Goal: Information Seeking & Learning: Learn about a topic

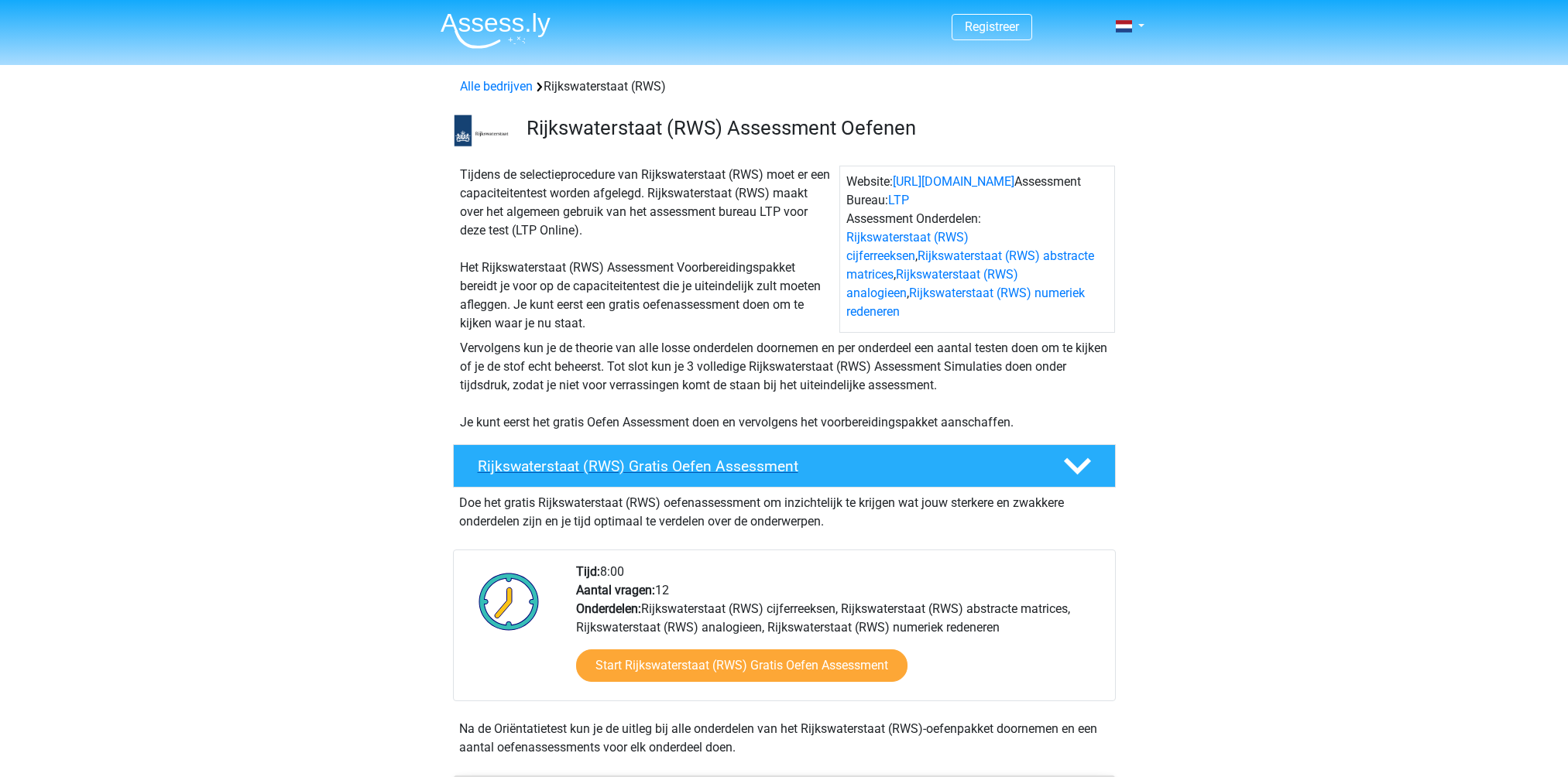
click at [691, 467] on h4 "Rijkswaterstaat (RWS) Gratis Oefen Assessment" at bounding box center [757, 466] width 560 height 18
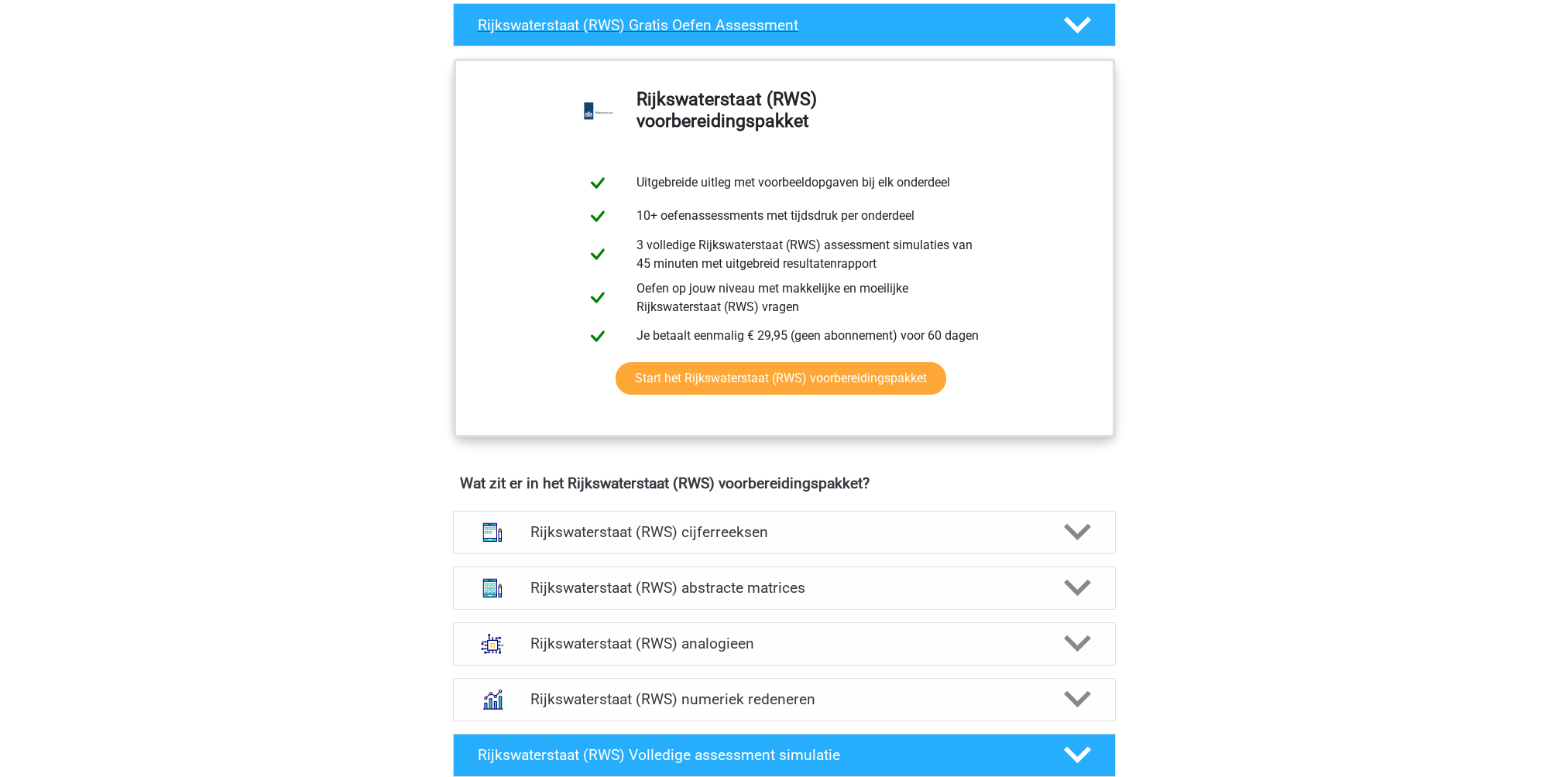
scroll to position [464, 0]
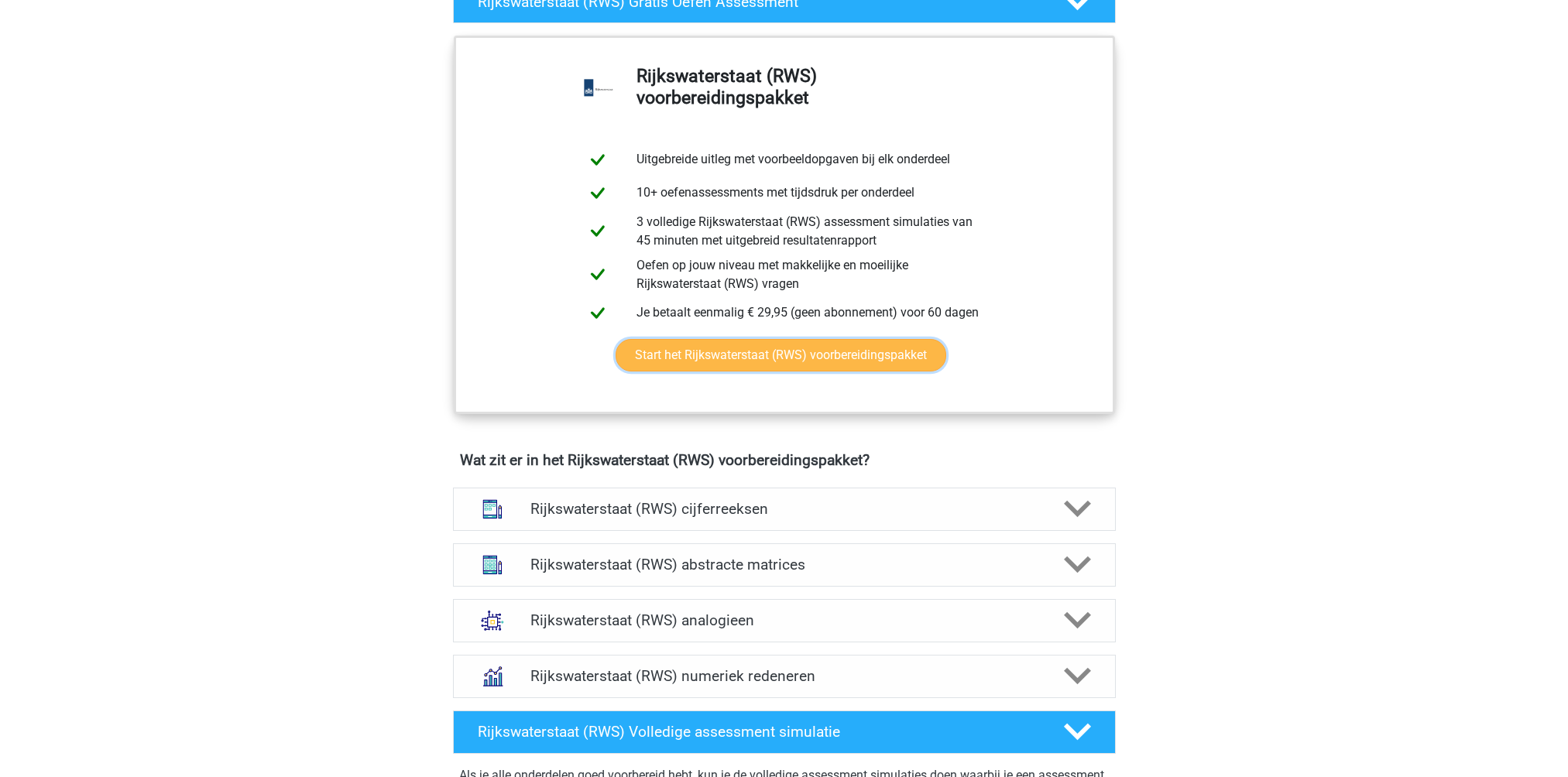
click at [723, 367] on link "Start het Rijkswaterstaat (RWS) voorbereidingspakket" at bounding box center [780, 354] width 330 height 32
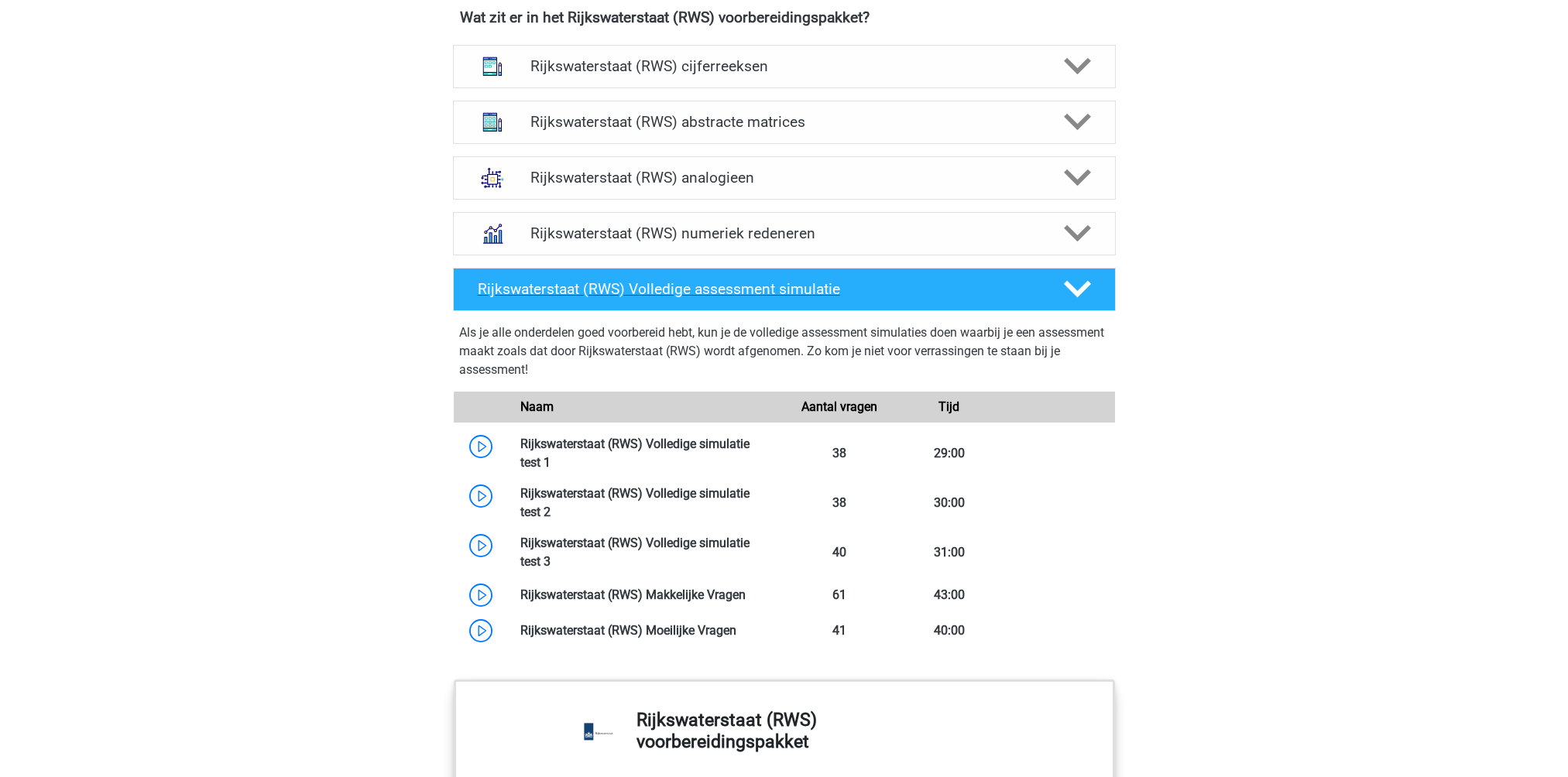
scroll to position [929, 0]
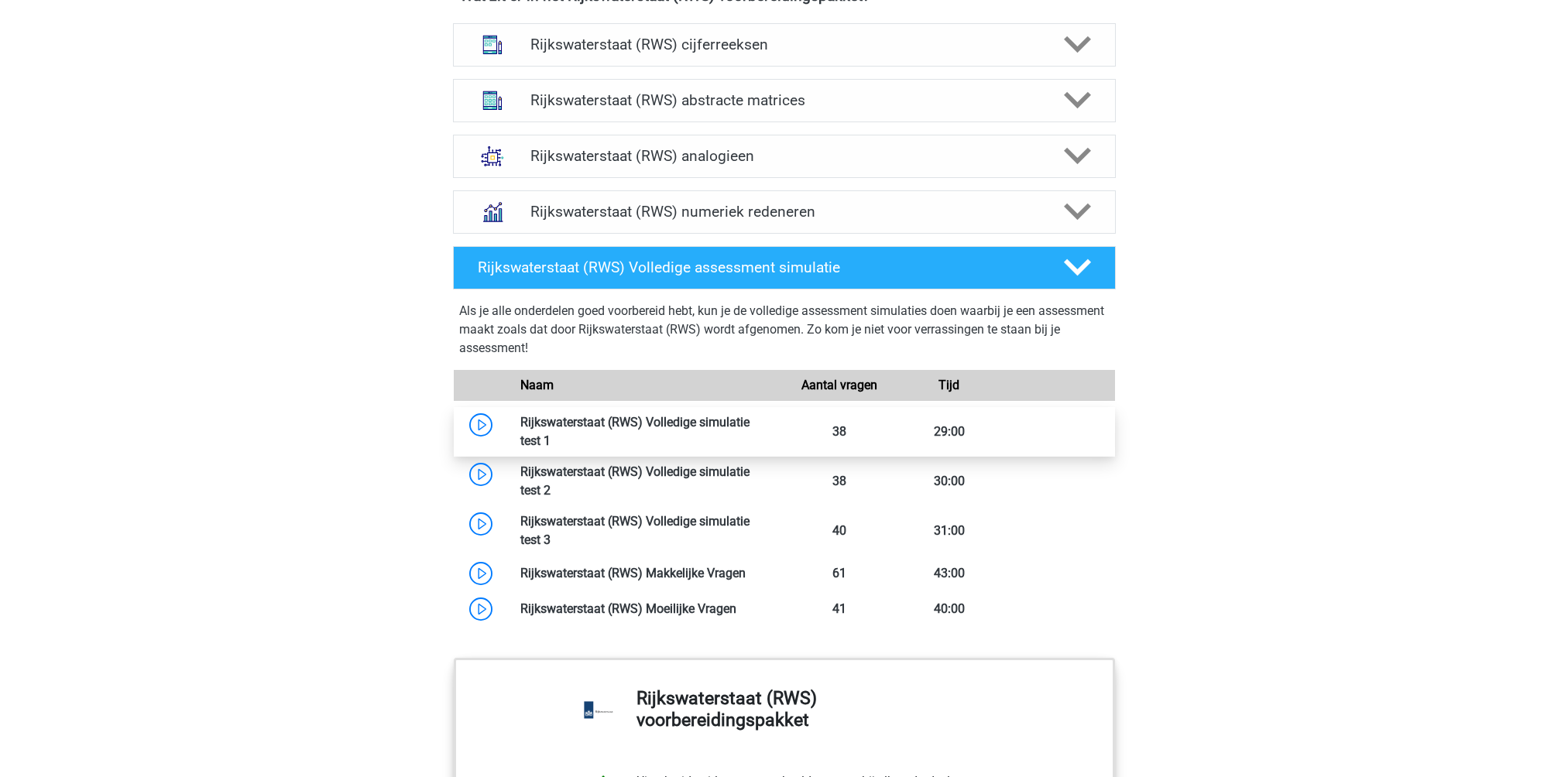
click at [550, 433] on link at bounding box center [550, 440] width 0 height 15
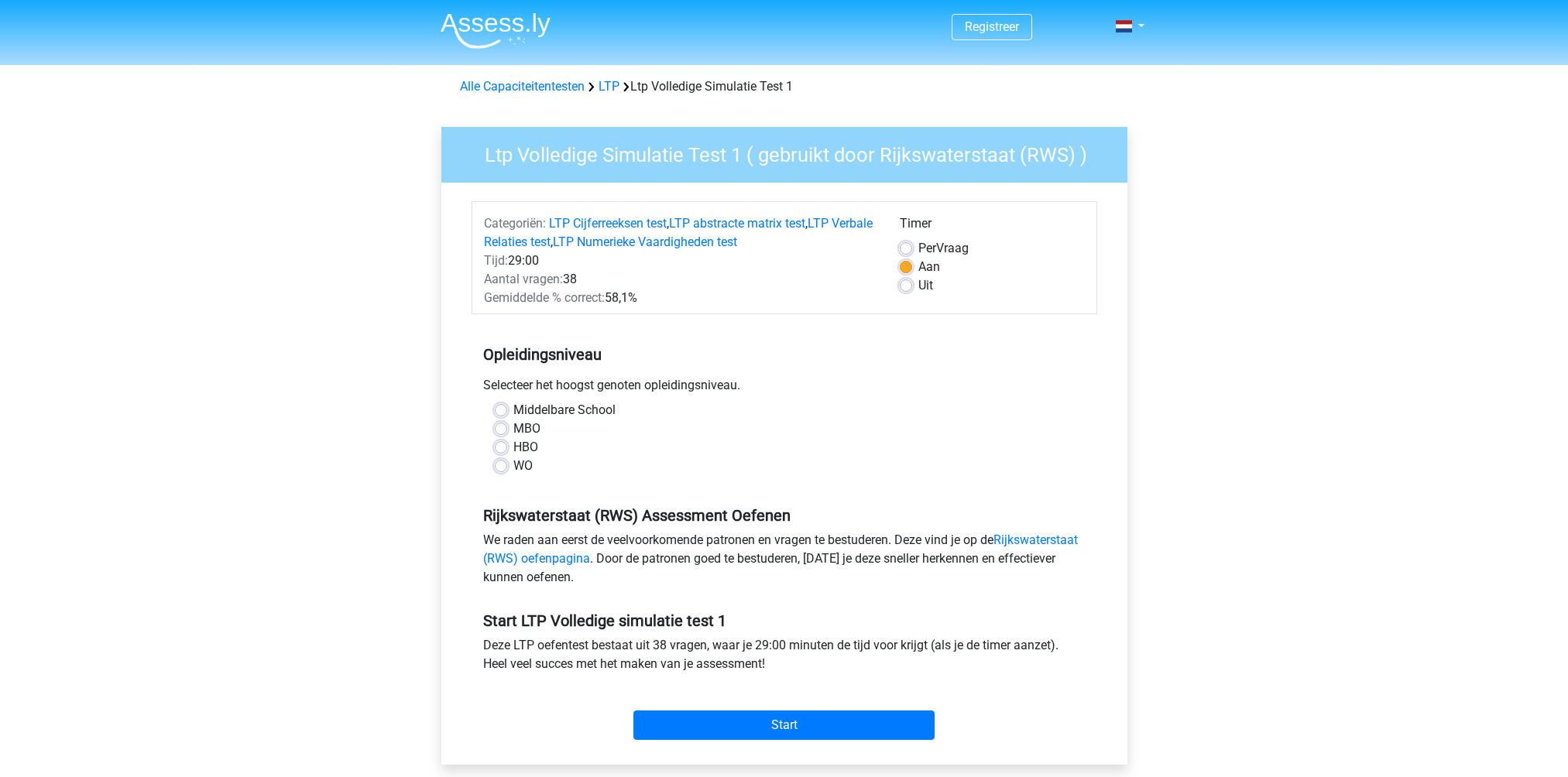
click at [513, 430] on label "MBO" at bounding box center [527, 428] width 27 height 18
click at [500, 430] on input "MBO" at bounding box center [501, 427] width 13 height 16
radio input "true"
click at [578, 564] on link "Rijkswaterstaat (RWS) oefenpagina" at bounding box center [780, 549] width 594 height 33
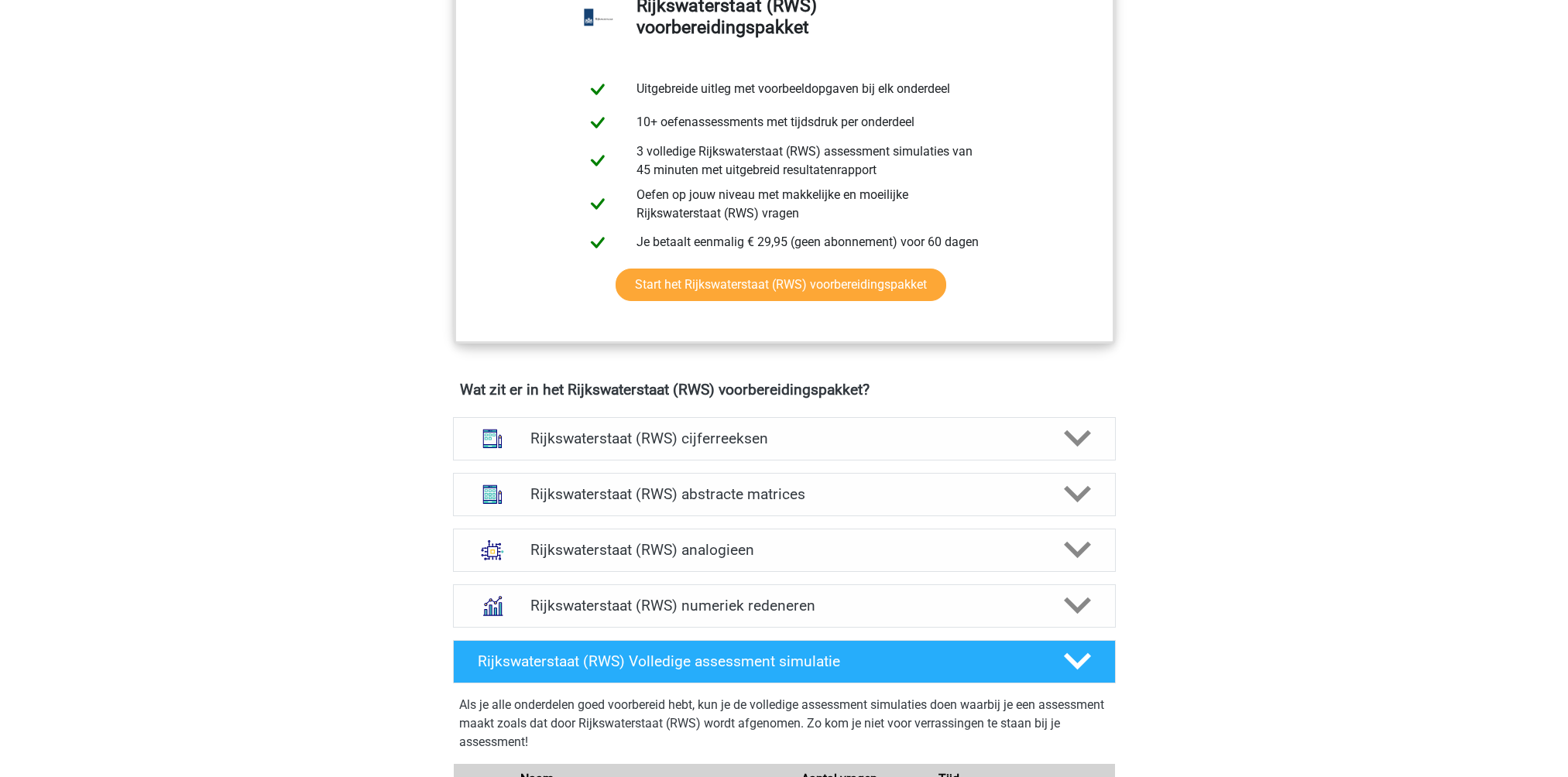
scroll to position [851, 0]
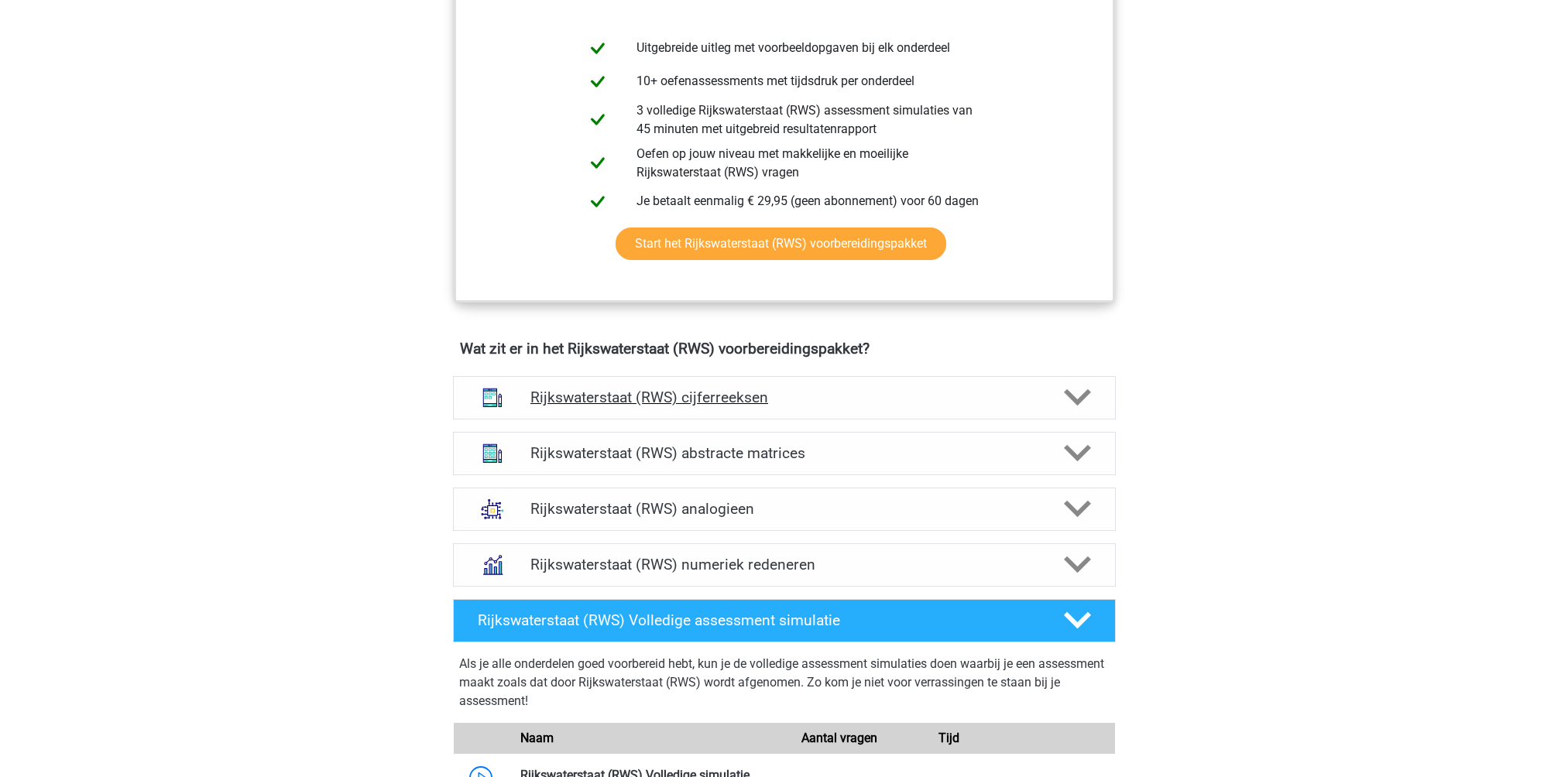
click at [698, 398] on h4 "Rijkswaterstaat (RWS) cijferreeksen" at bounding box center [783, 397] width 507 height 18
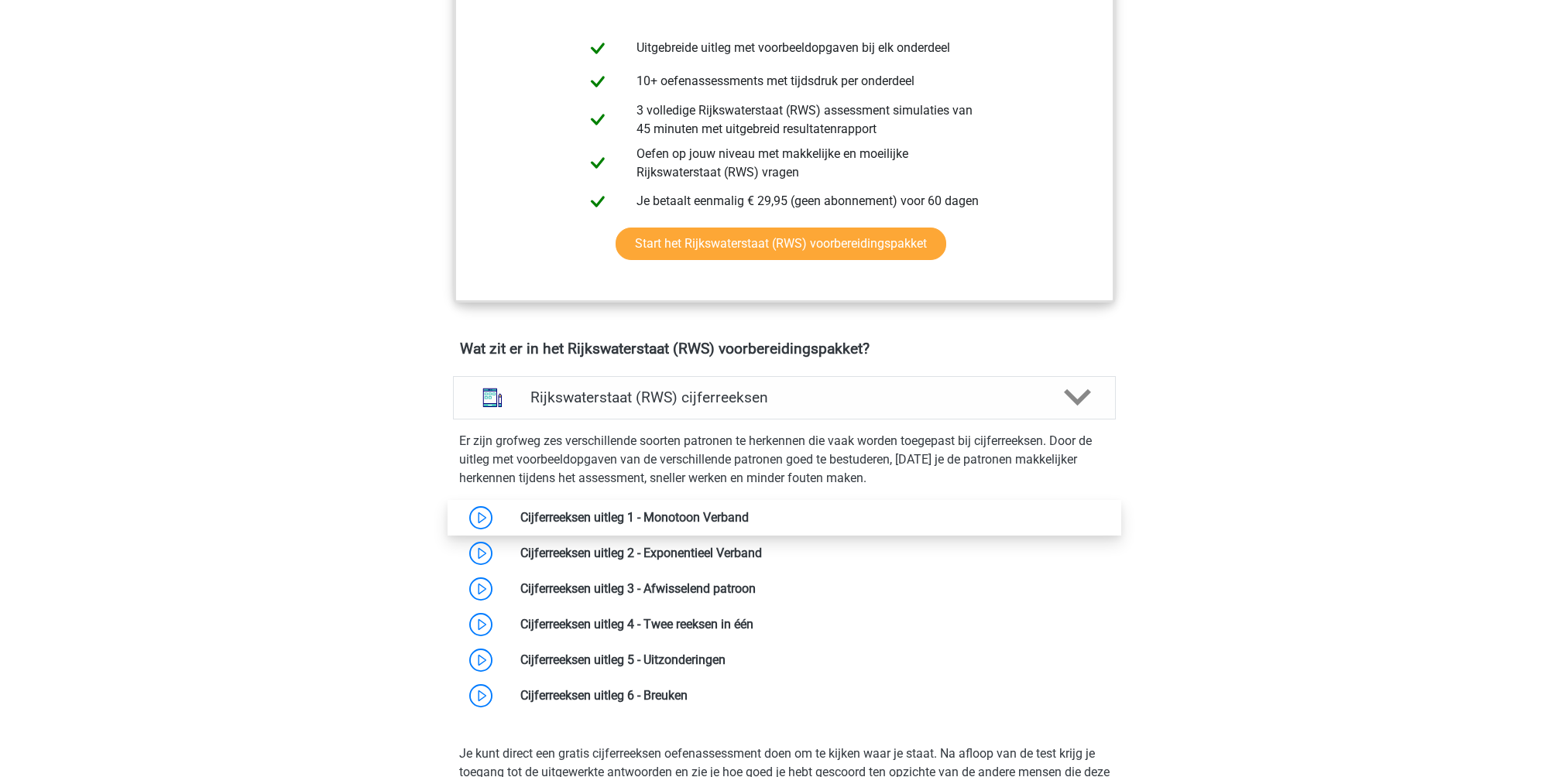
click at [749, 519] on link at bounding box center [749, 517] width 0 height 15
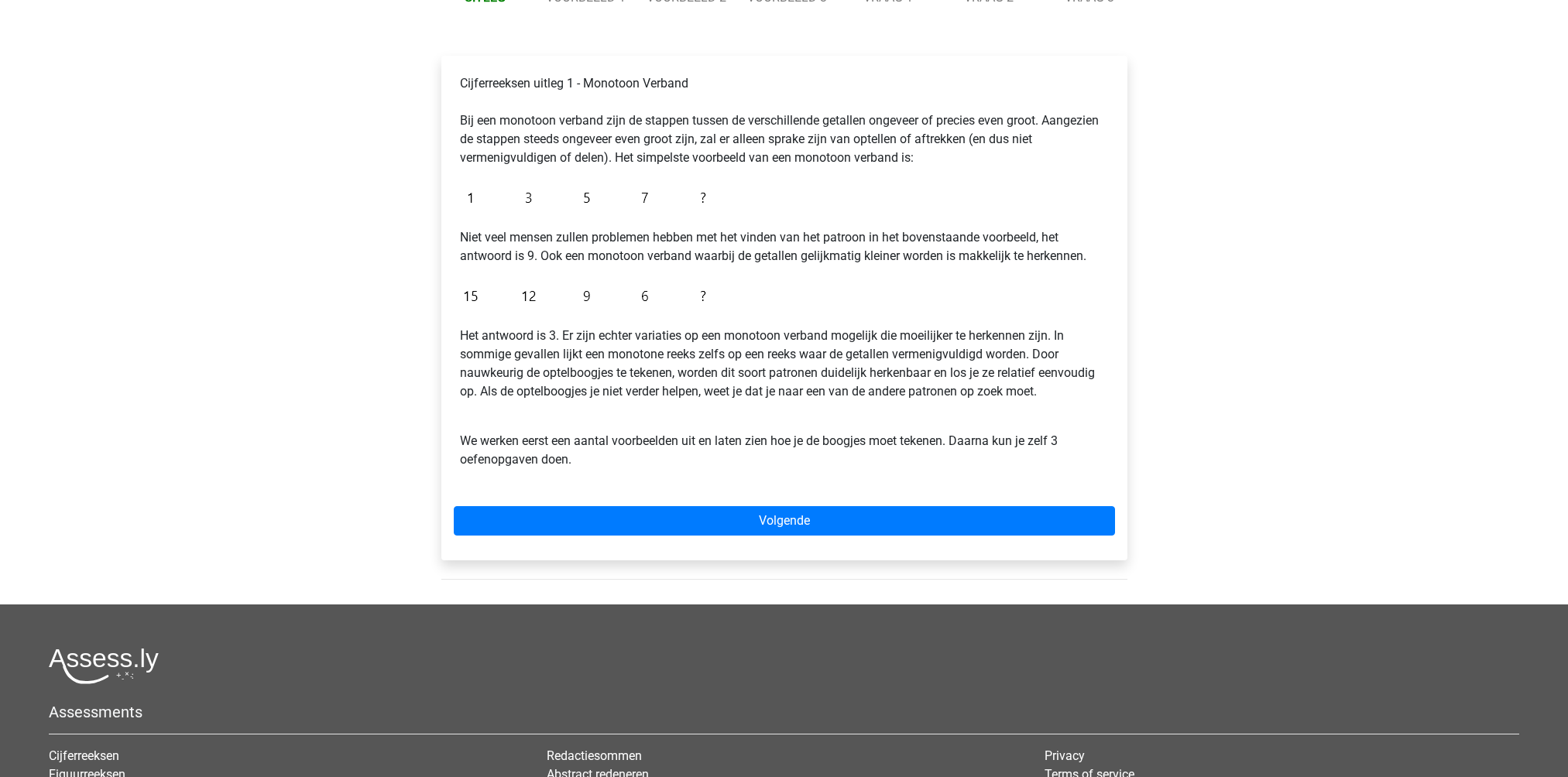
scroll to position [232, 0]
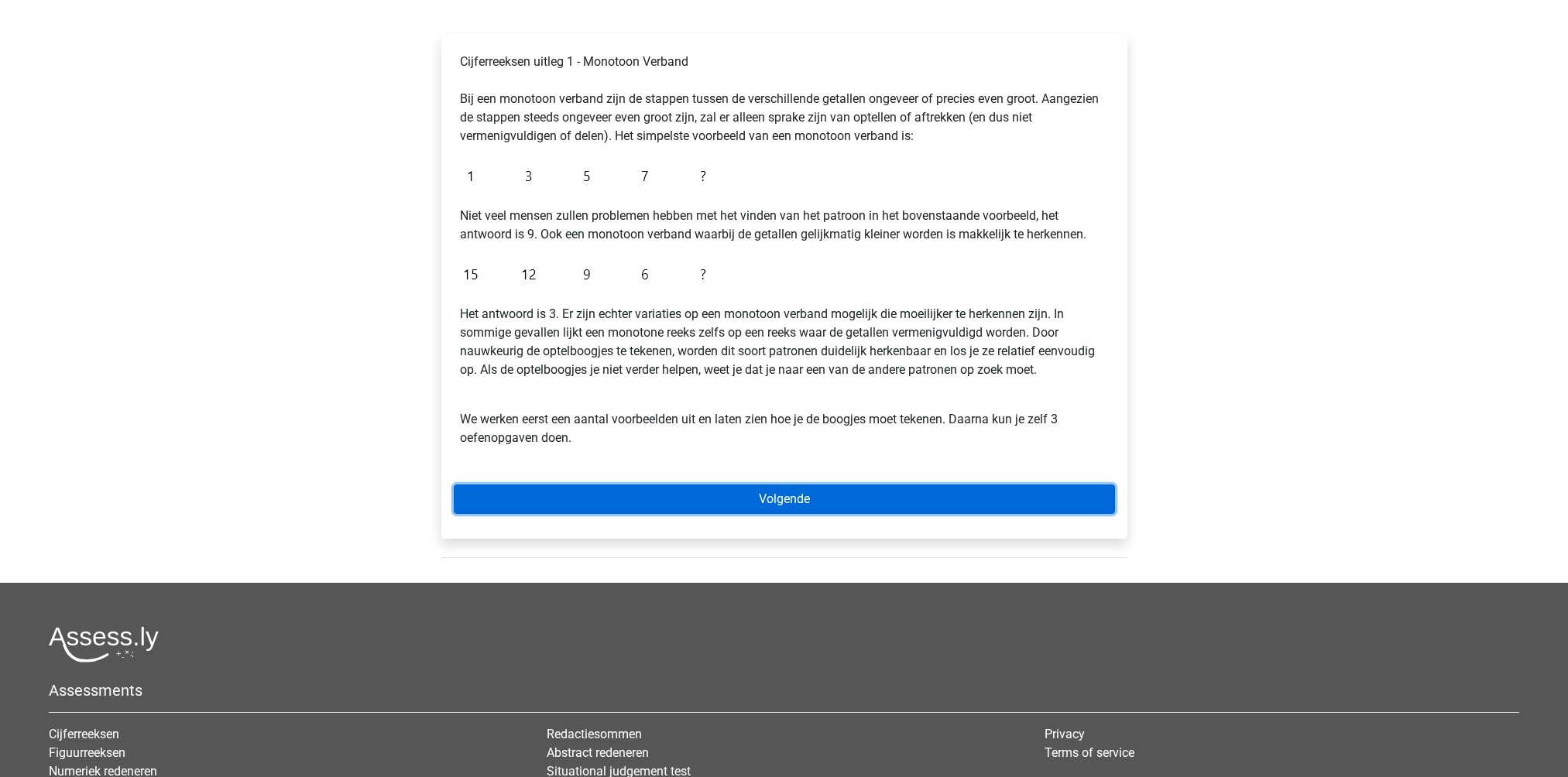
click at [670, 504] on link "Volgende" at bounding box center [784, 500] width 661 height 29
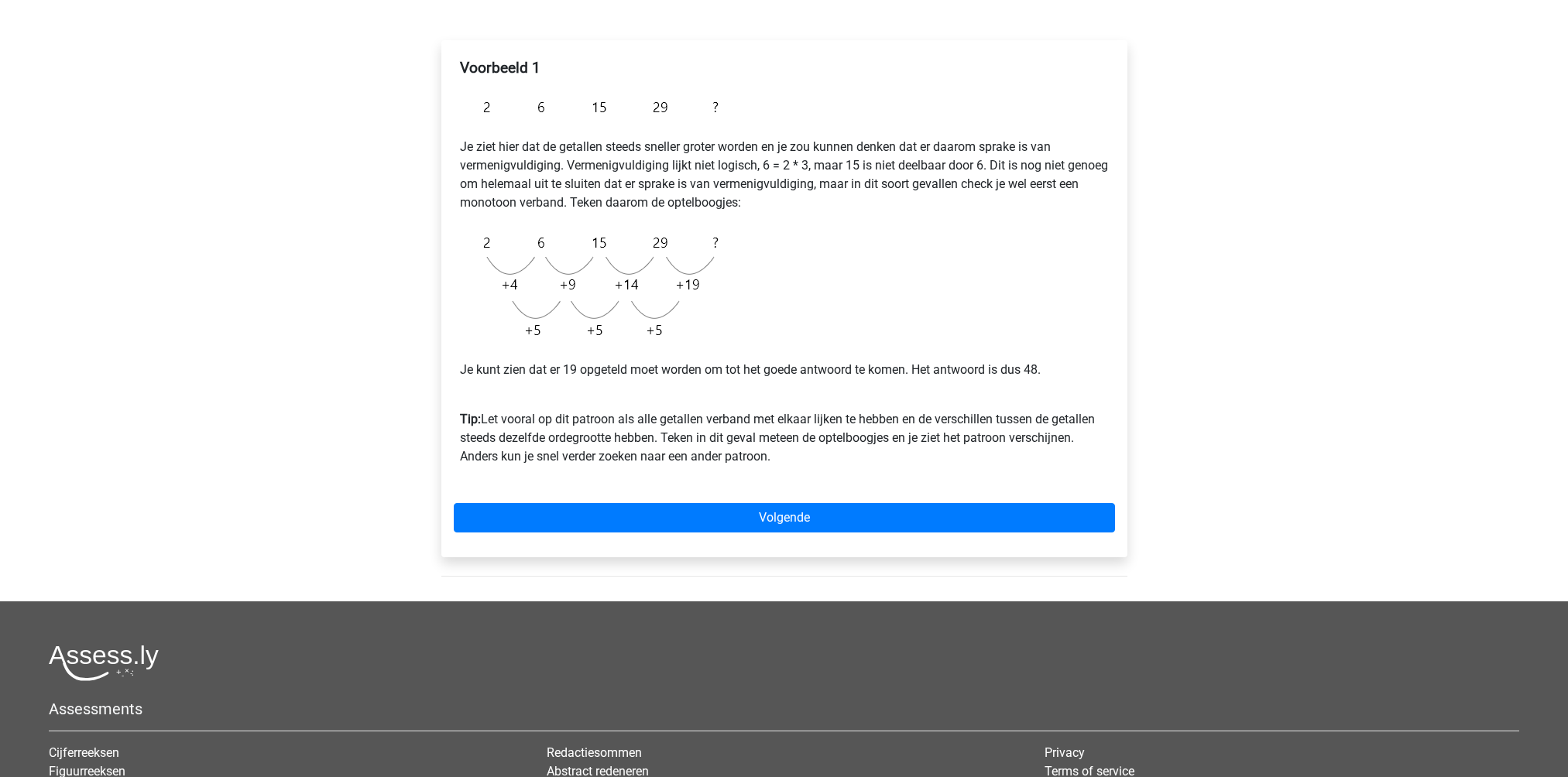
scroll to position [232, 0]
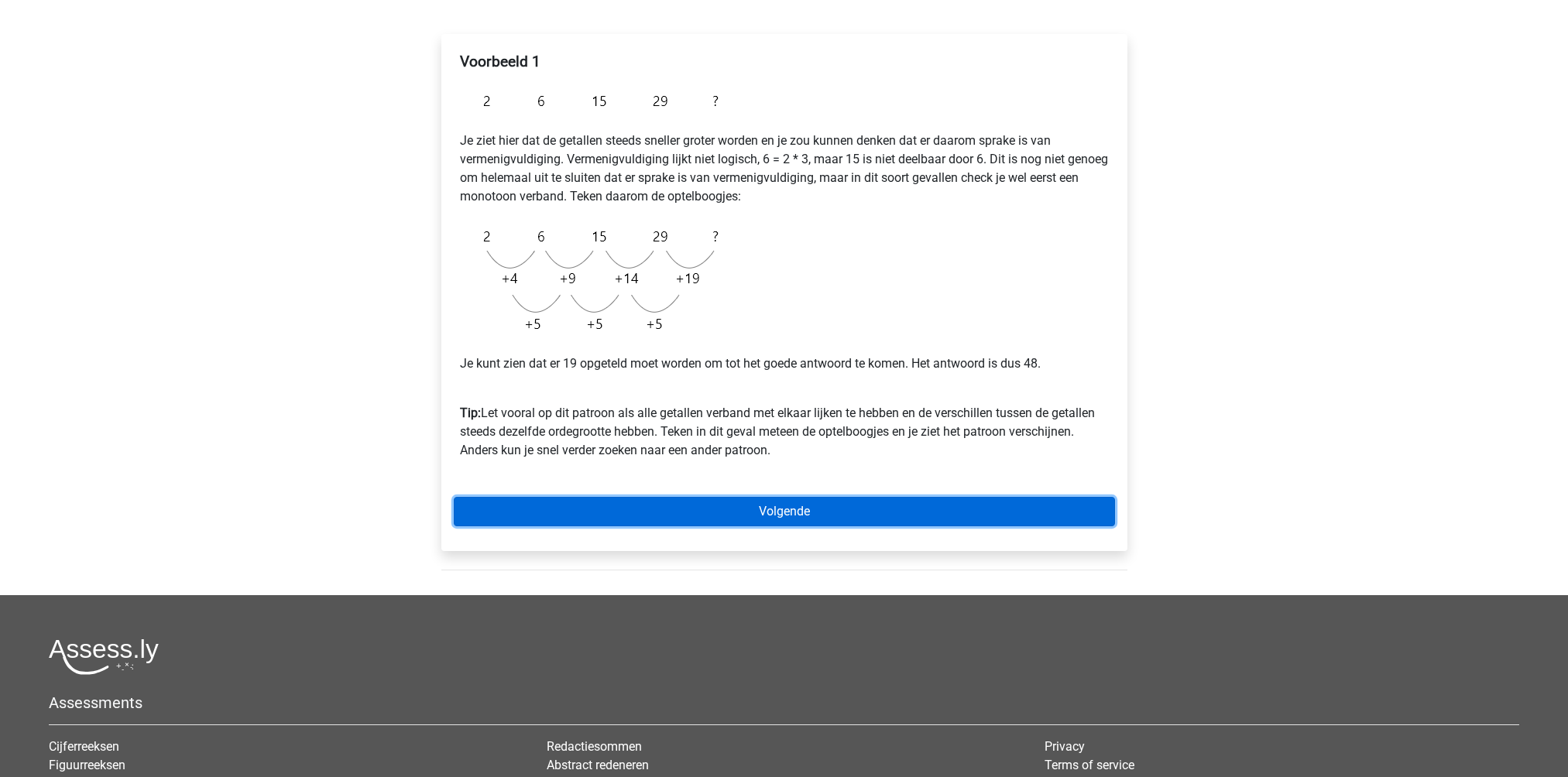
click at [757, 516] on link "Volgende" at bounding box center [784, 511] width 661 height 29
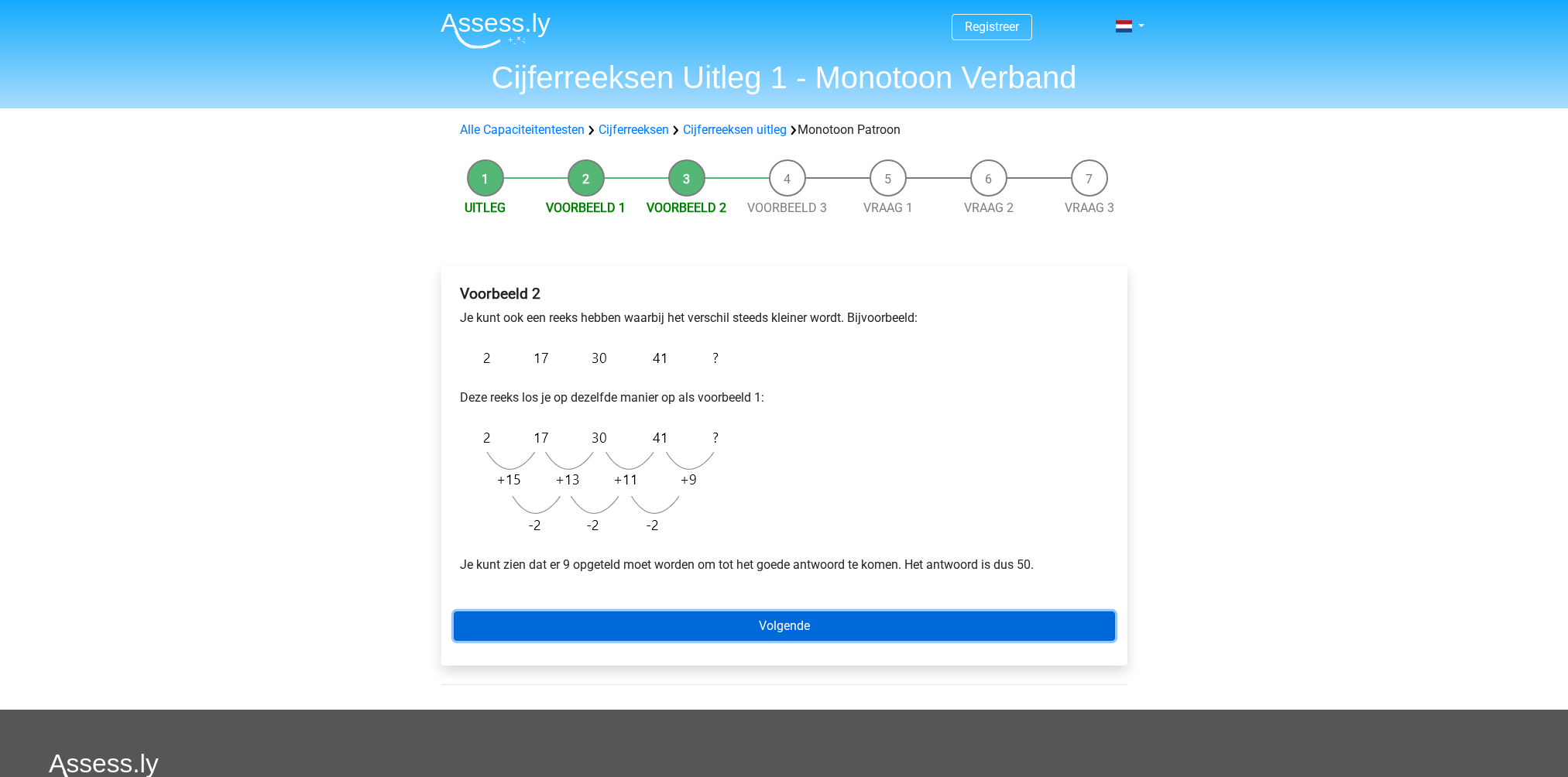
click at [772, 634] on link "Volgende" at bounding box center [784, 626] width 661 height 29
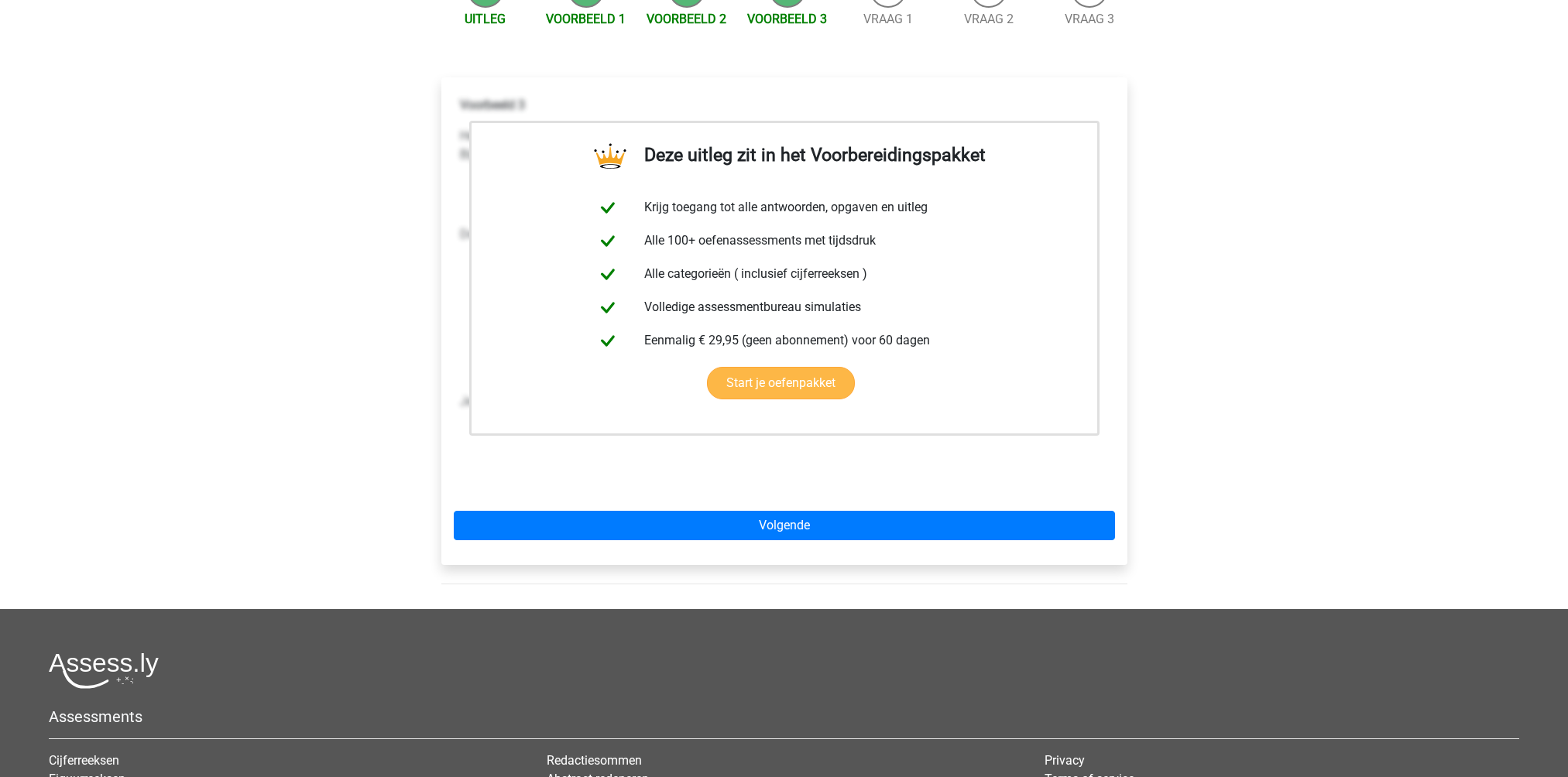
scroll to position [310, 0]
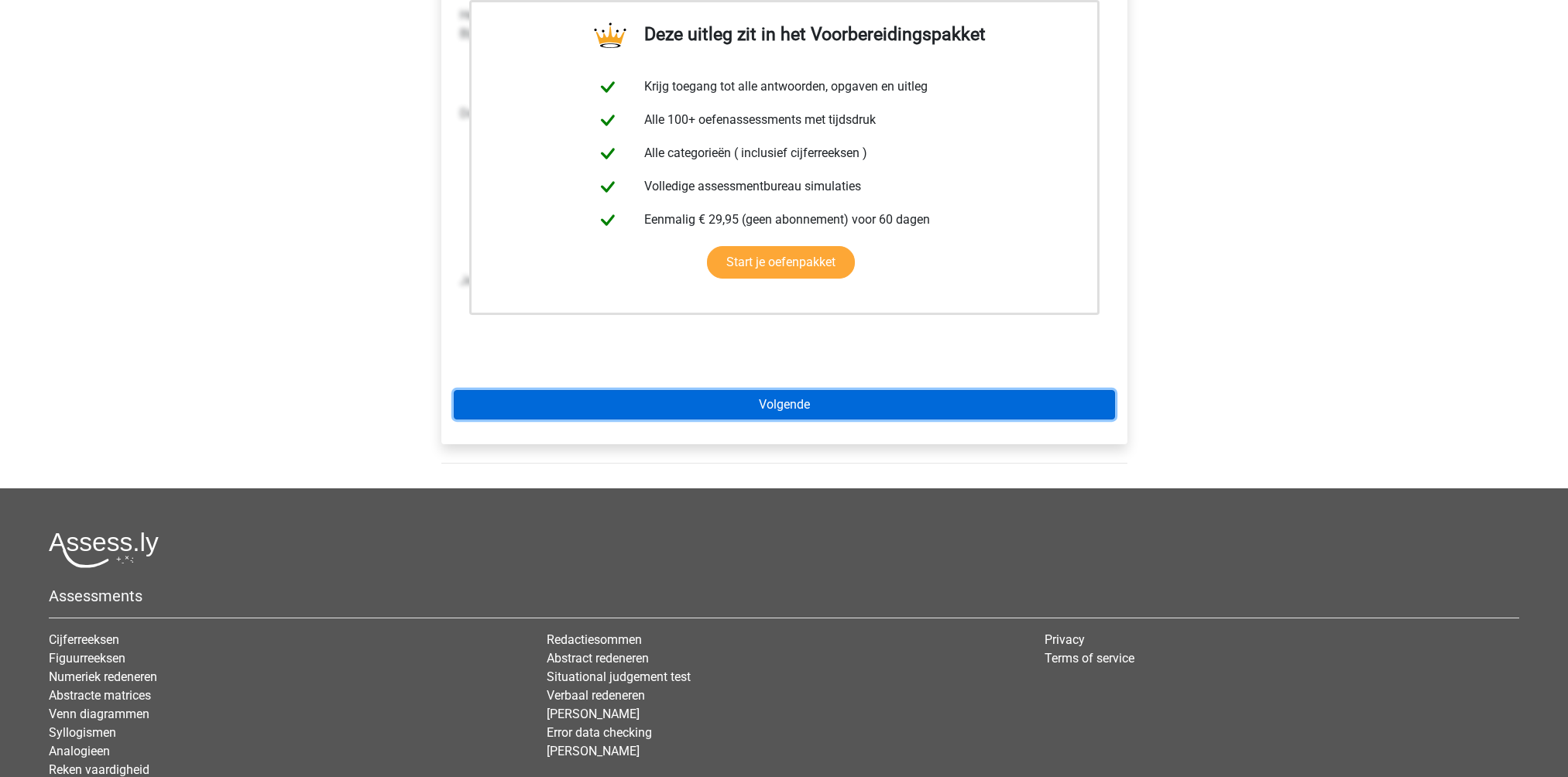
click at [728, 411] on link "Volgende" at bounding box center [784, 405] width 661 height 29
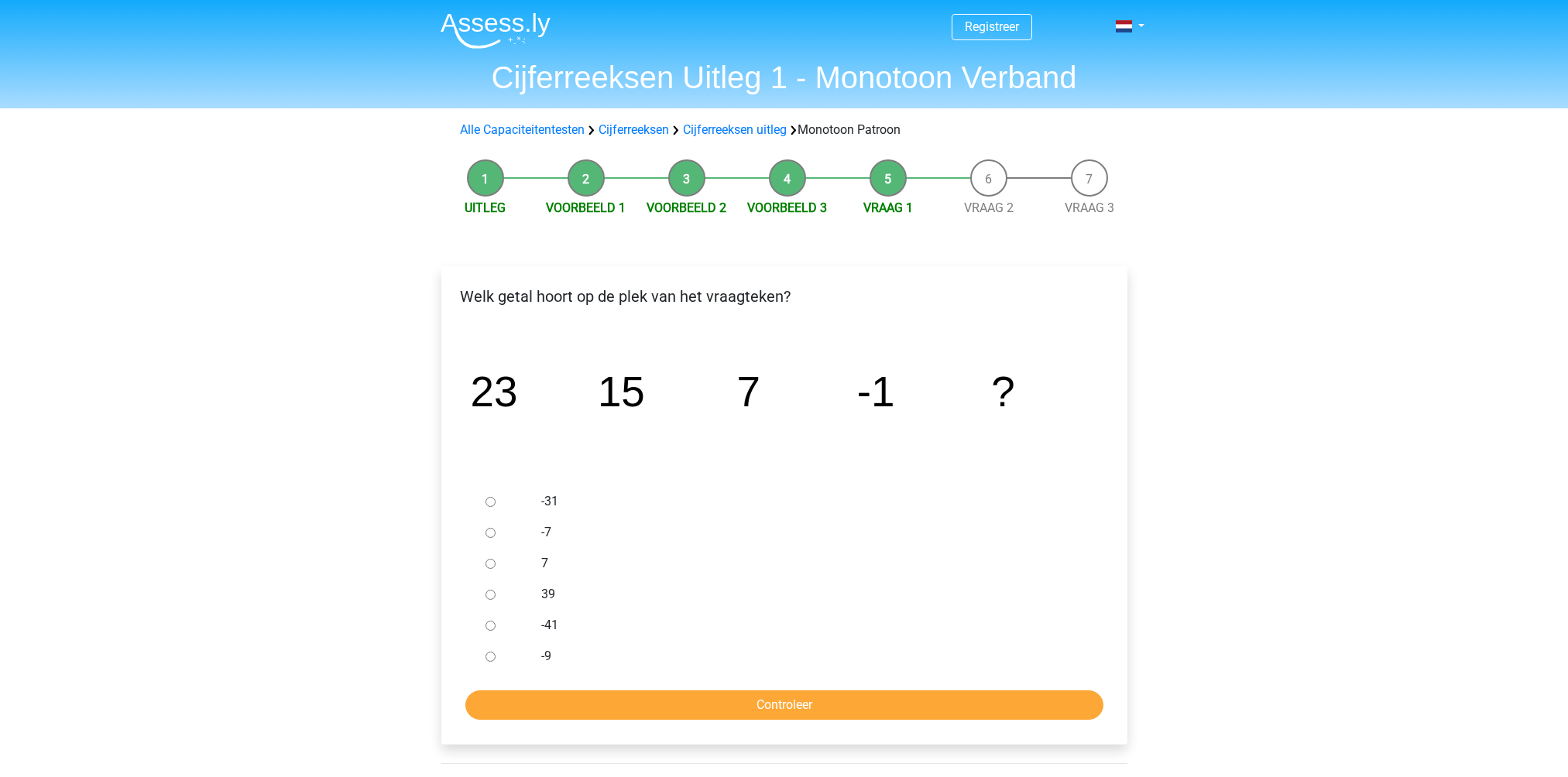
click at [496, 658] on div at bounding box center [504, 656] width 51 height 31
click at [493, 654] on input "-9" at bounding box center [490, 656] width 10 height 10
radio input "true"
click at [769, 708] on input "Controleer" at bounding box center [784, 705] width 638 height 29
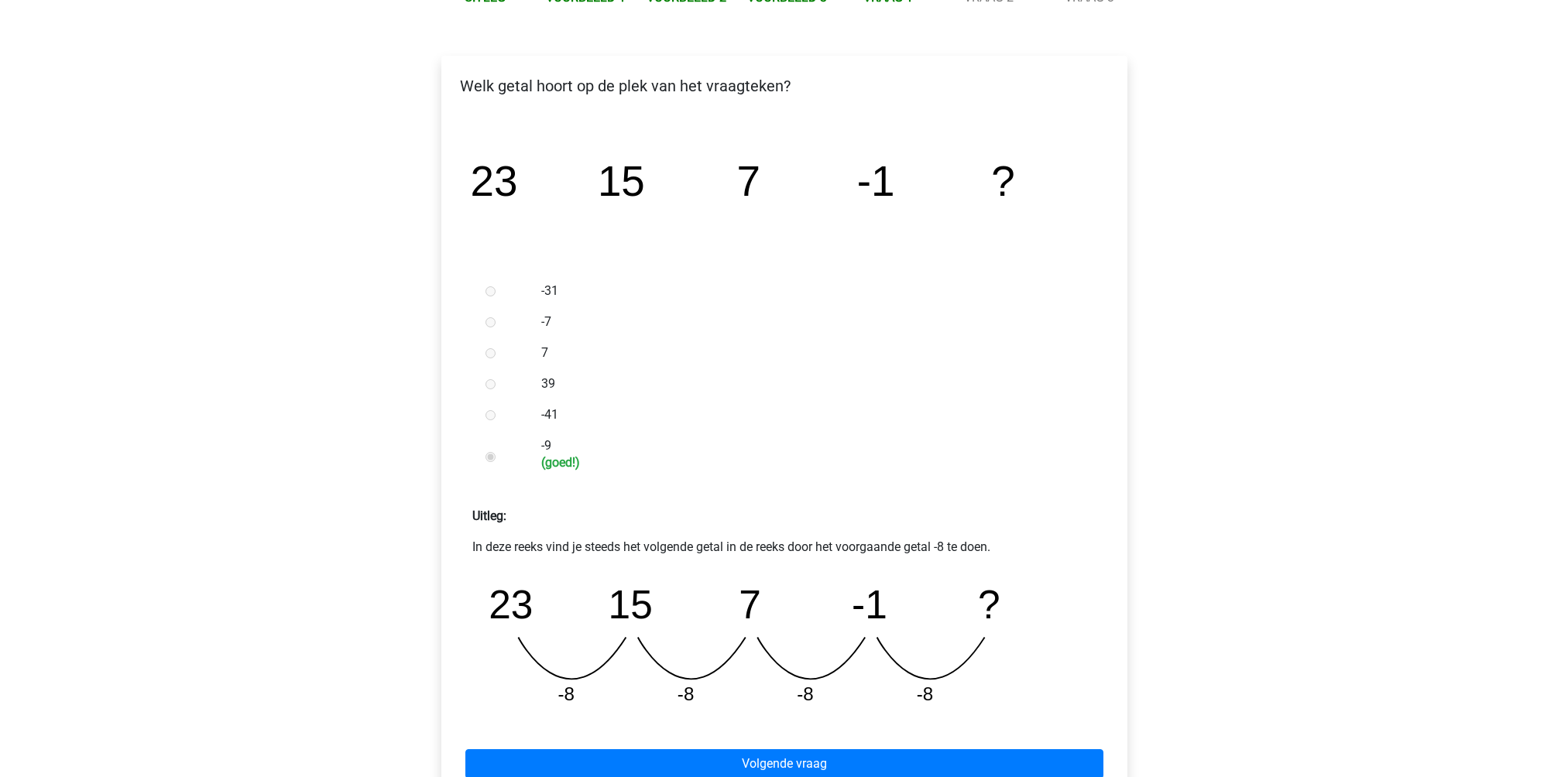
scroll to position [232, 0]
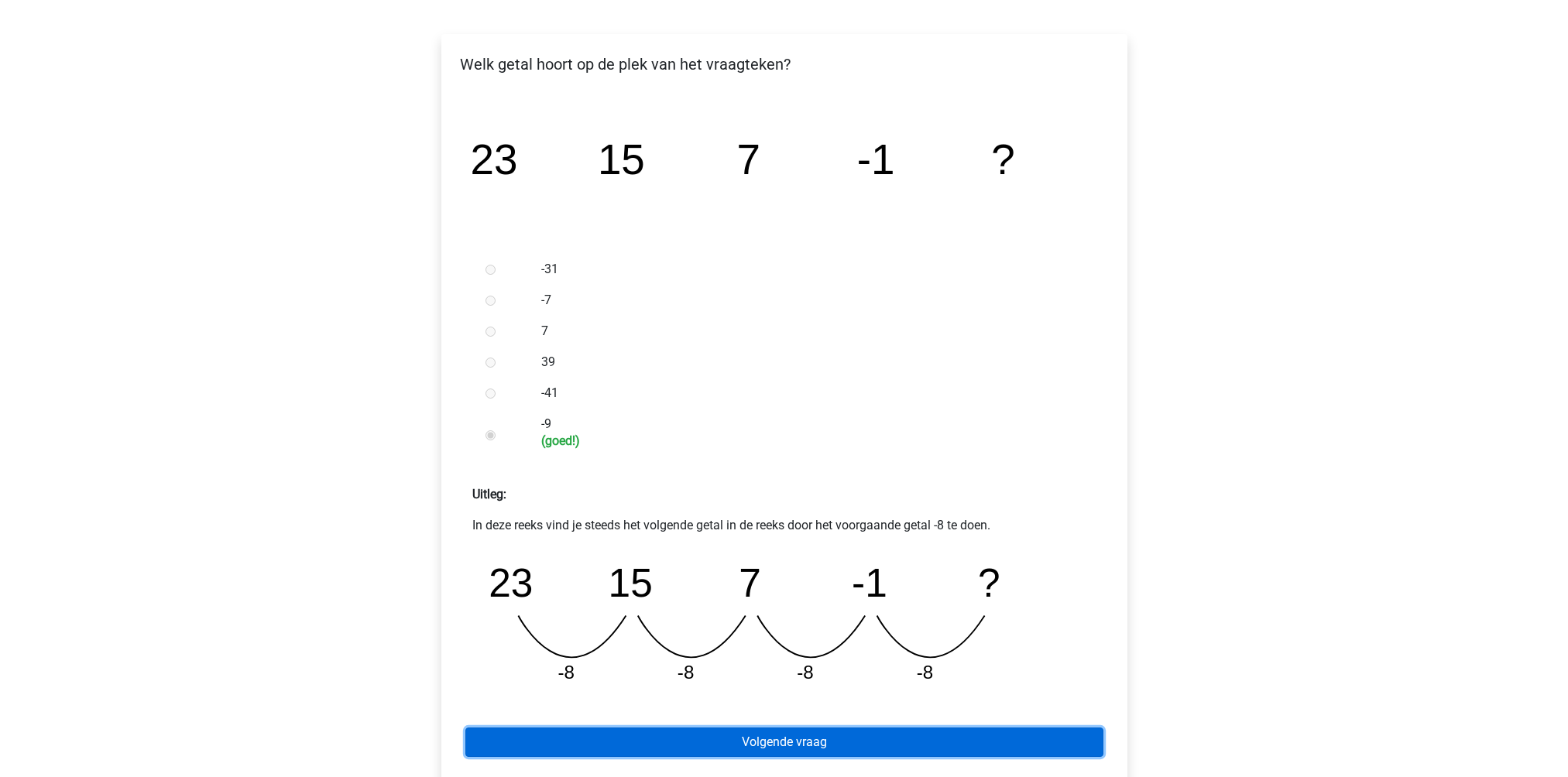
click at [779, 744] on link "Volgende vraag" at bounding box center [784, 742] width 638 height 29
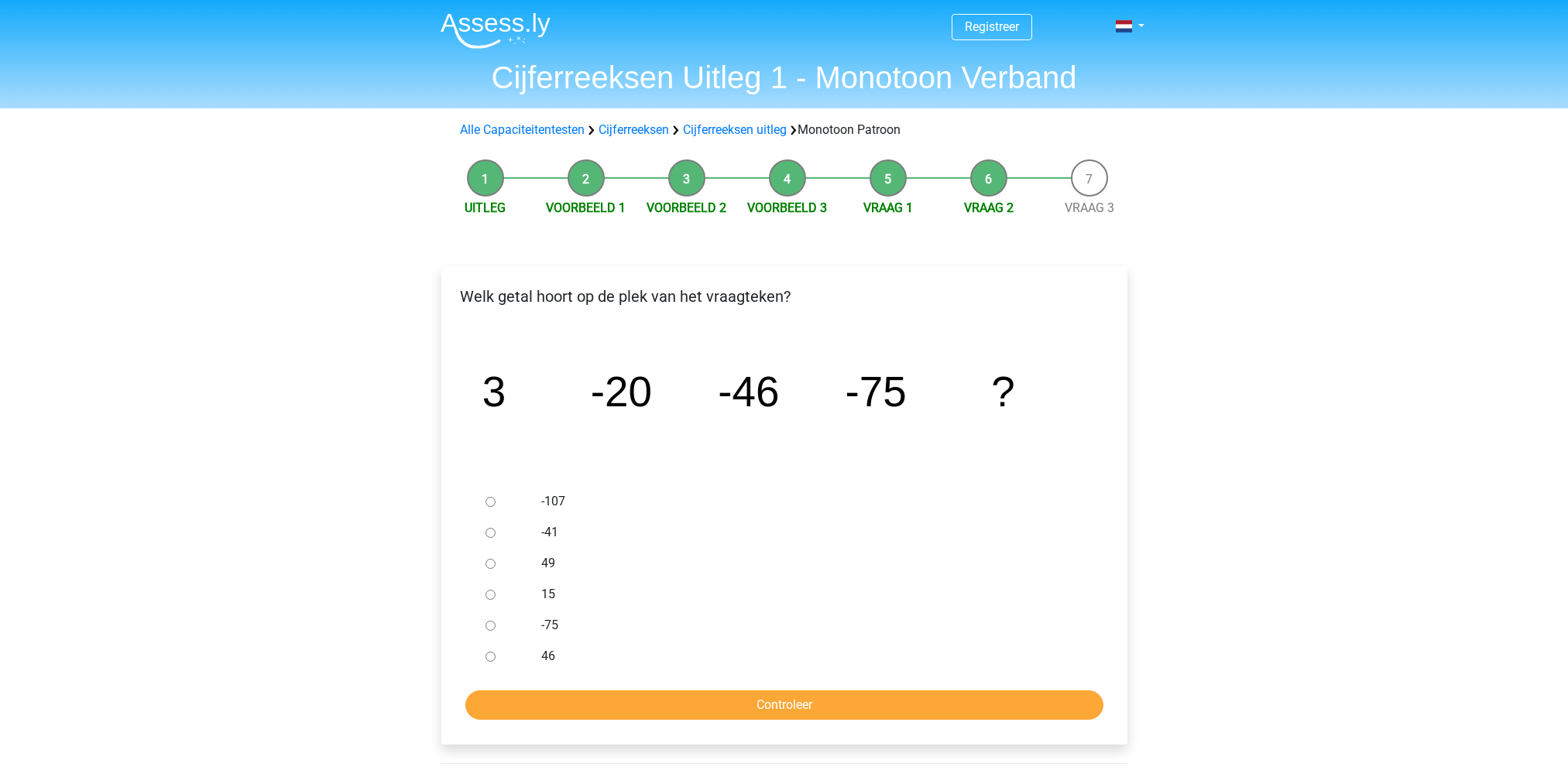
click at [489, 652] on input "46" at bounding box center [490, 656] width 10 height 10
radio input "true"
click at [572, 709] on input "Controleer" at bounding box center [784, 705] width 638 height 29
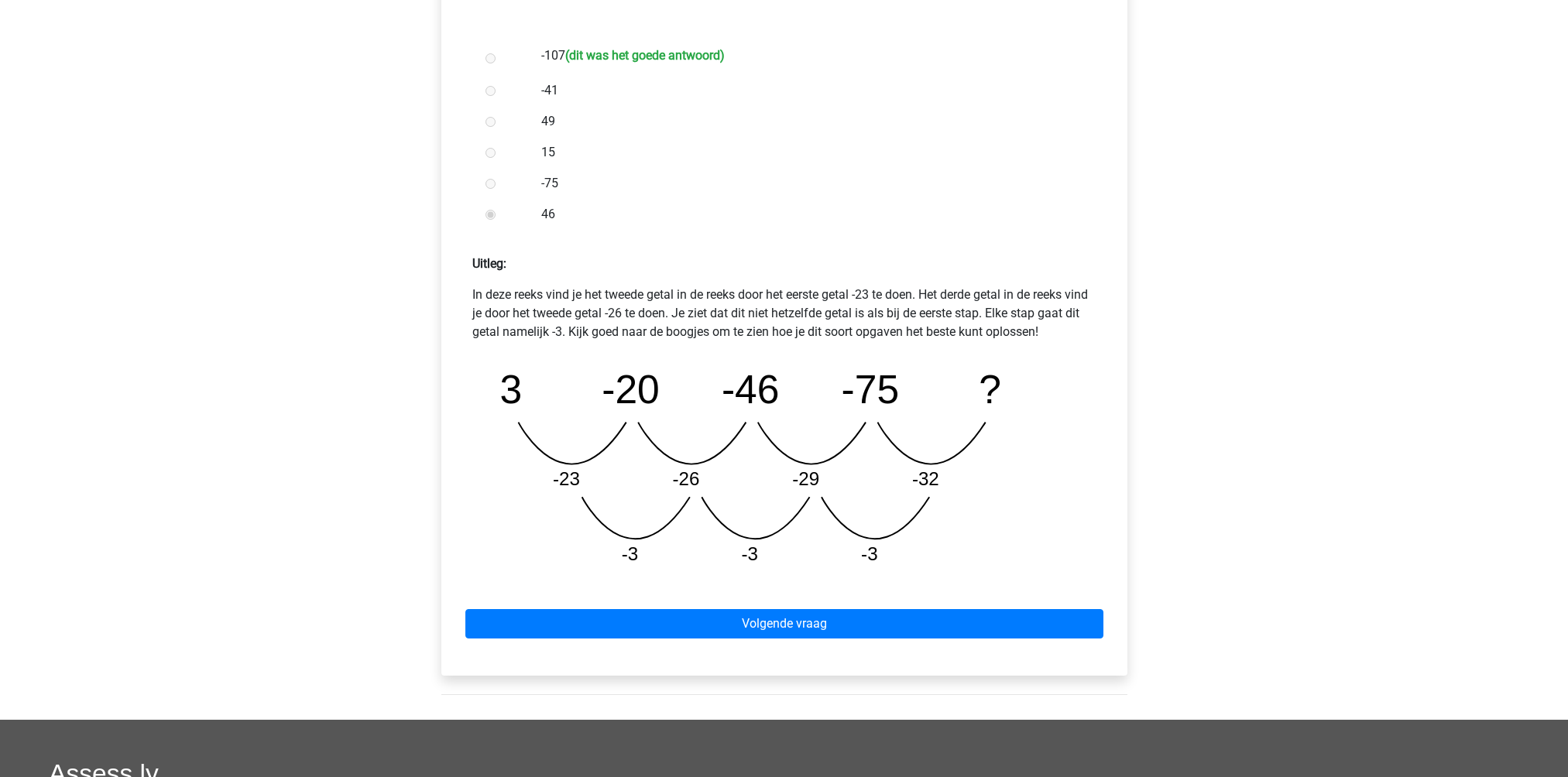
scroll to position [464, 0]
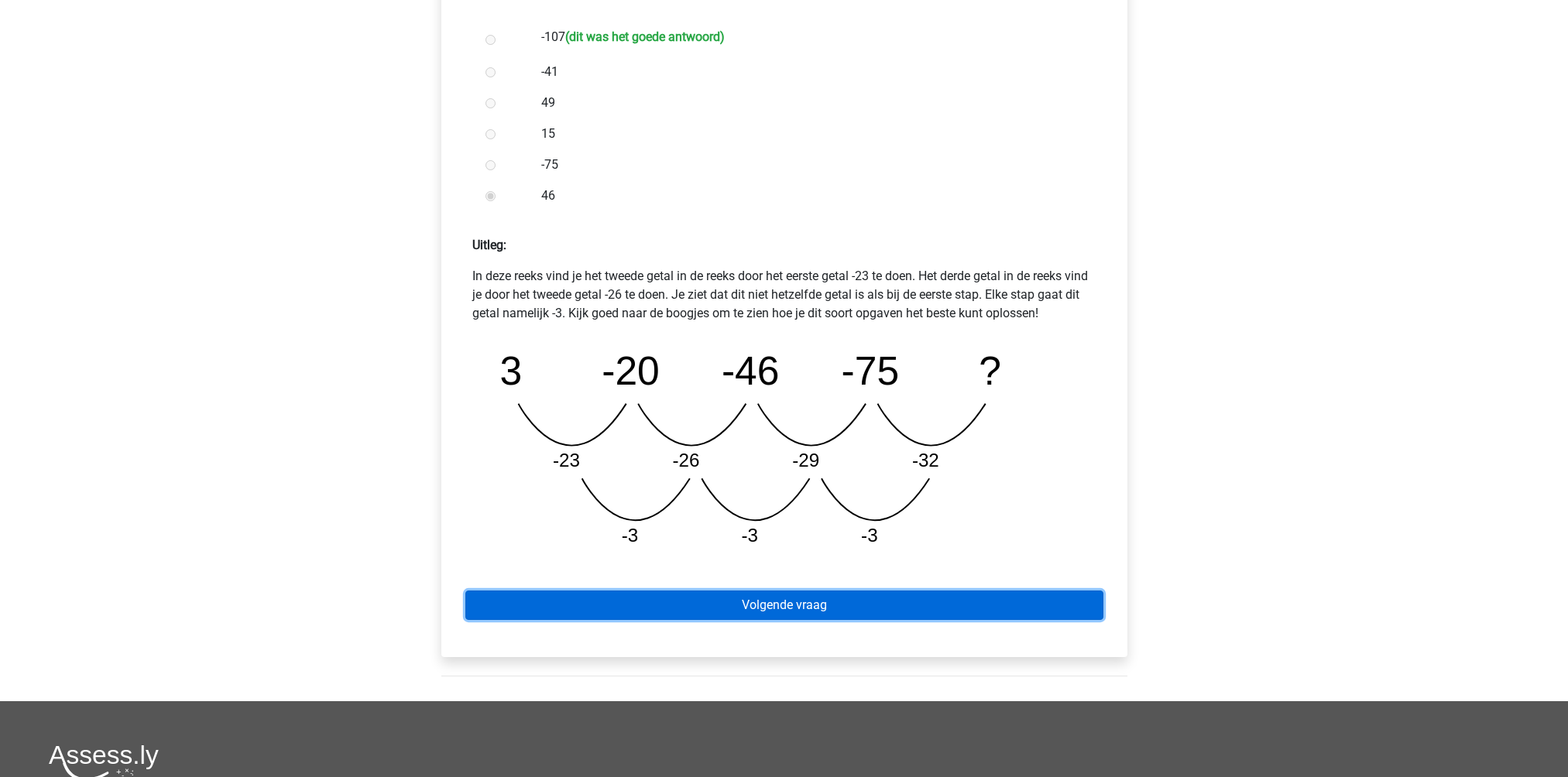
click at [810, 605] on link "Volgende vraag" at bounding box center [784, 605] width 638 height 29
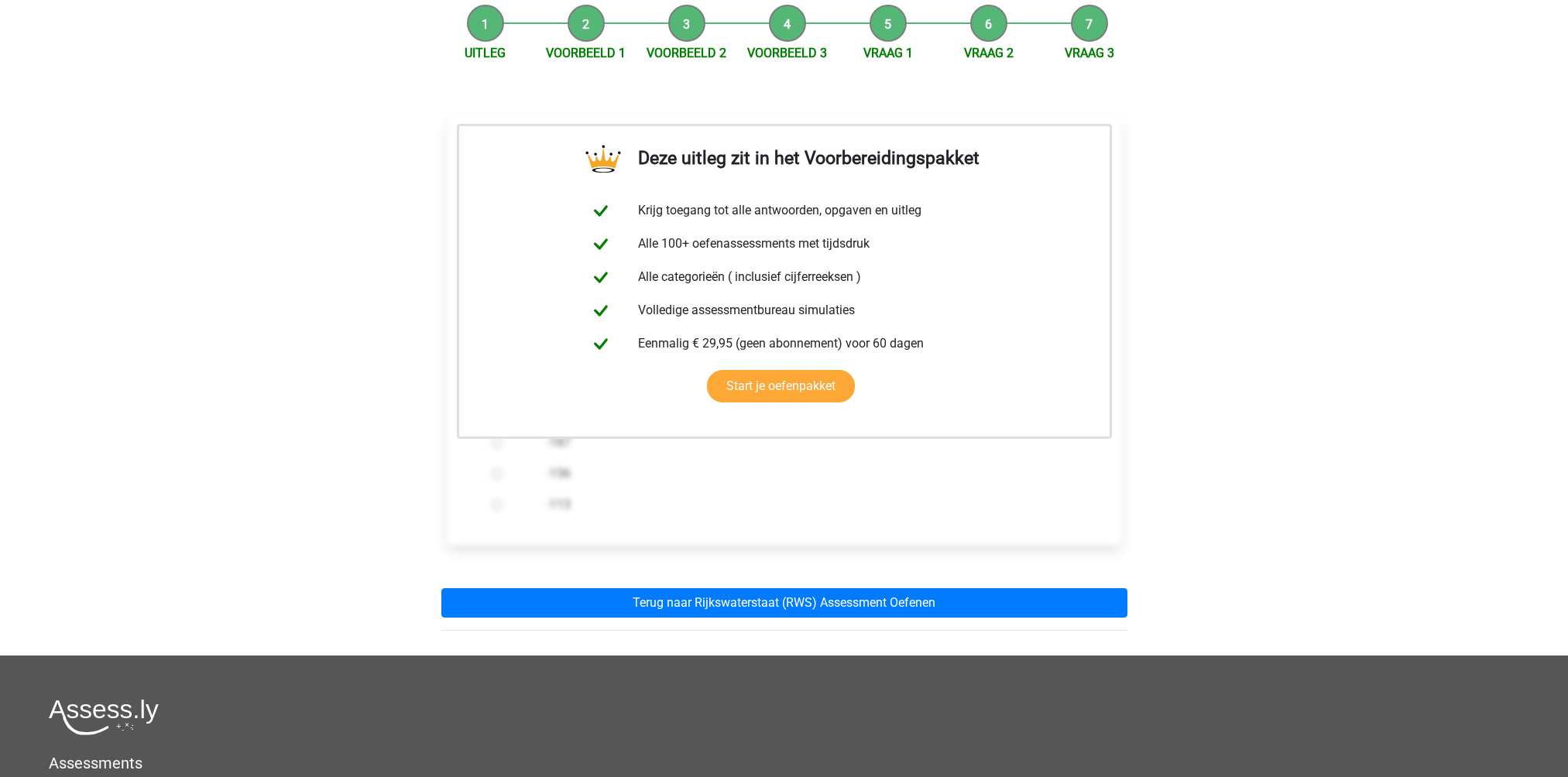
scroll to position [310, 0]
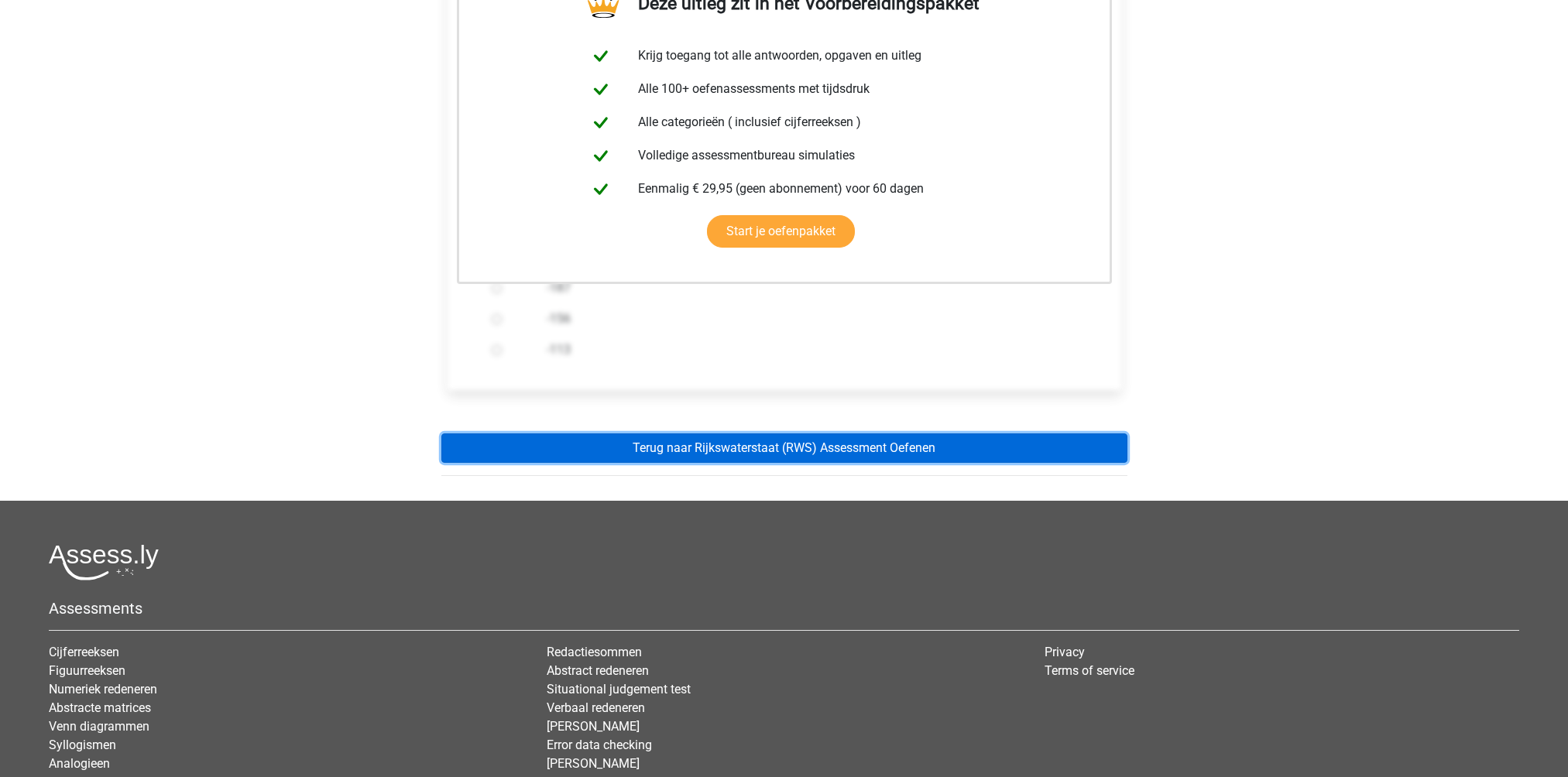
click at [795, 437] on link "Terug naar Rijkswaterstaat (RWS) Assessment Oefenen" at bounding box center [784, 448] width 686 height 29
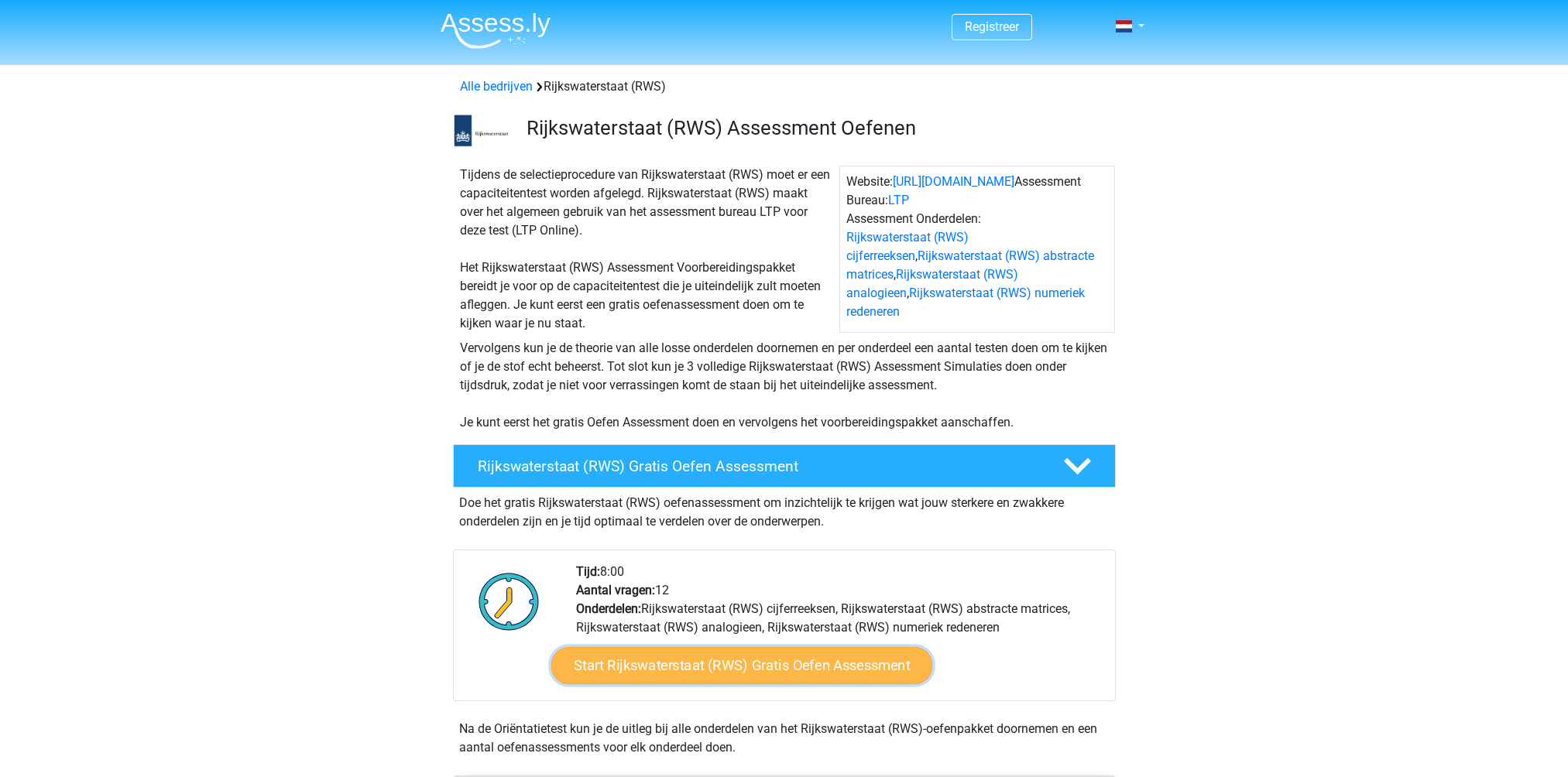
click at [710, 658] on link "Start Rijkswaterstaat (RWS) Gratis Oefen Assessment" at bounding box center [740, 666] width 381 height 37
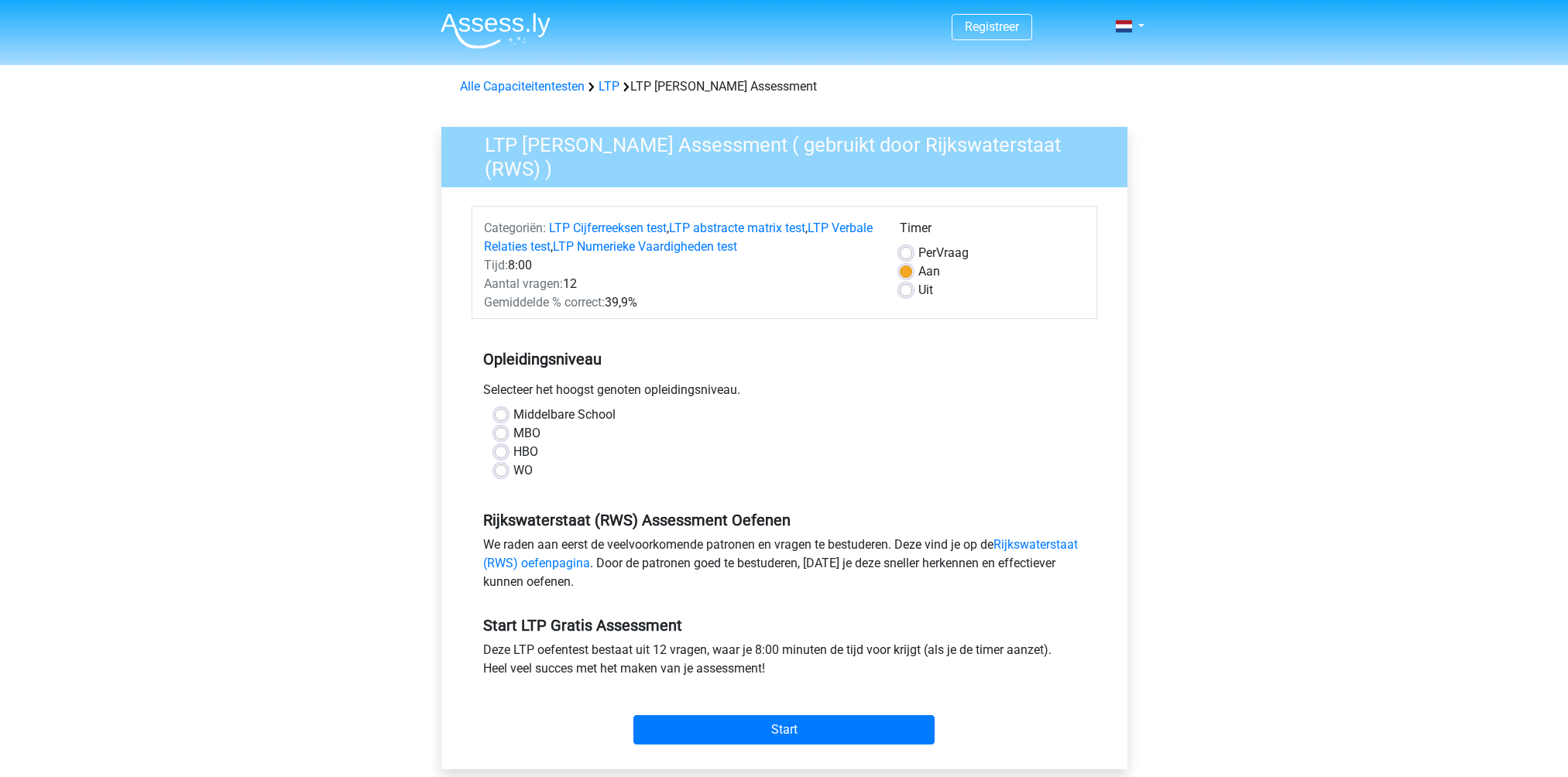
click at [513, 428] on label "MBO" at bounding box center [527, 433] width 27 height 18
click at [497, 428] on input "MBO" at bounding box center [501, 432] width 13 height 16
radio input "true"
click at [708, 707] on div "Start" at bounding box center [784, 718] width 625 height 55
click at [715, 717] on input "Start" at bounding box center [783, 729] width 301 height 29
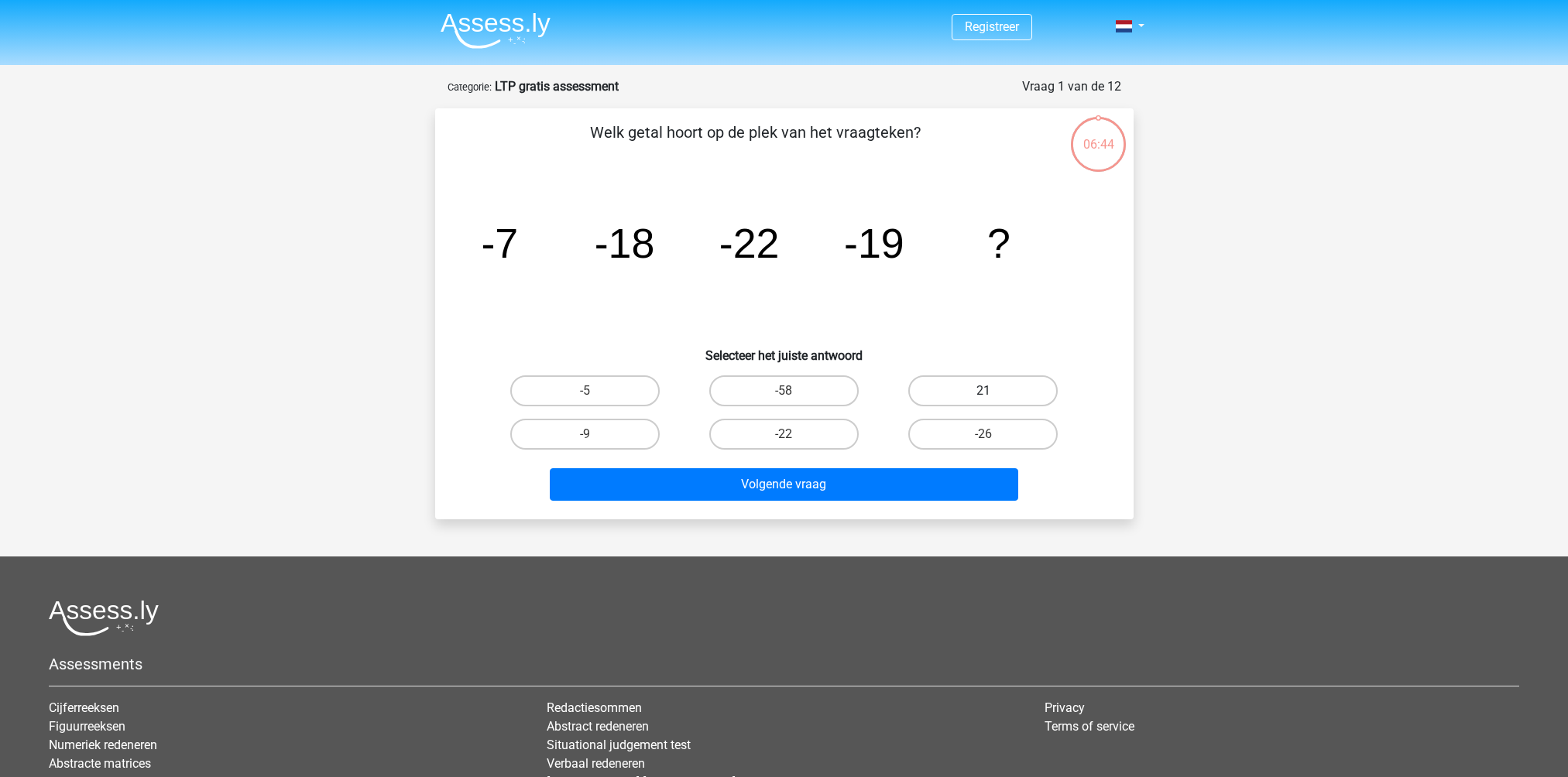
click at [924, 383] on label "21" at bounding box center [982, 391] width 149 height 31
click at [983, 390] on input "21" at bounding box center [988, 395] width 10 height 10
radio input "true"
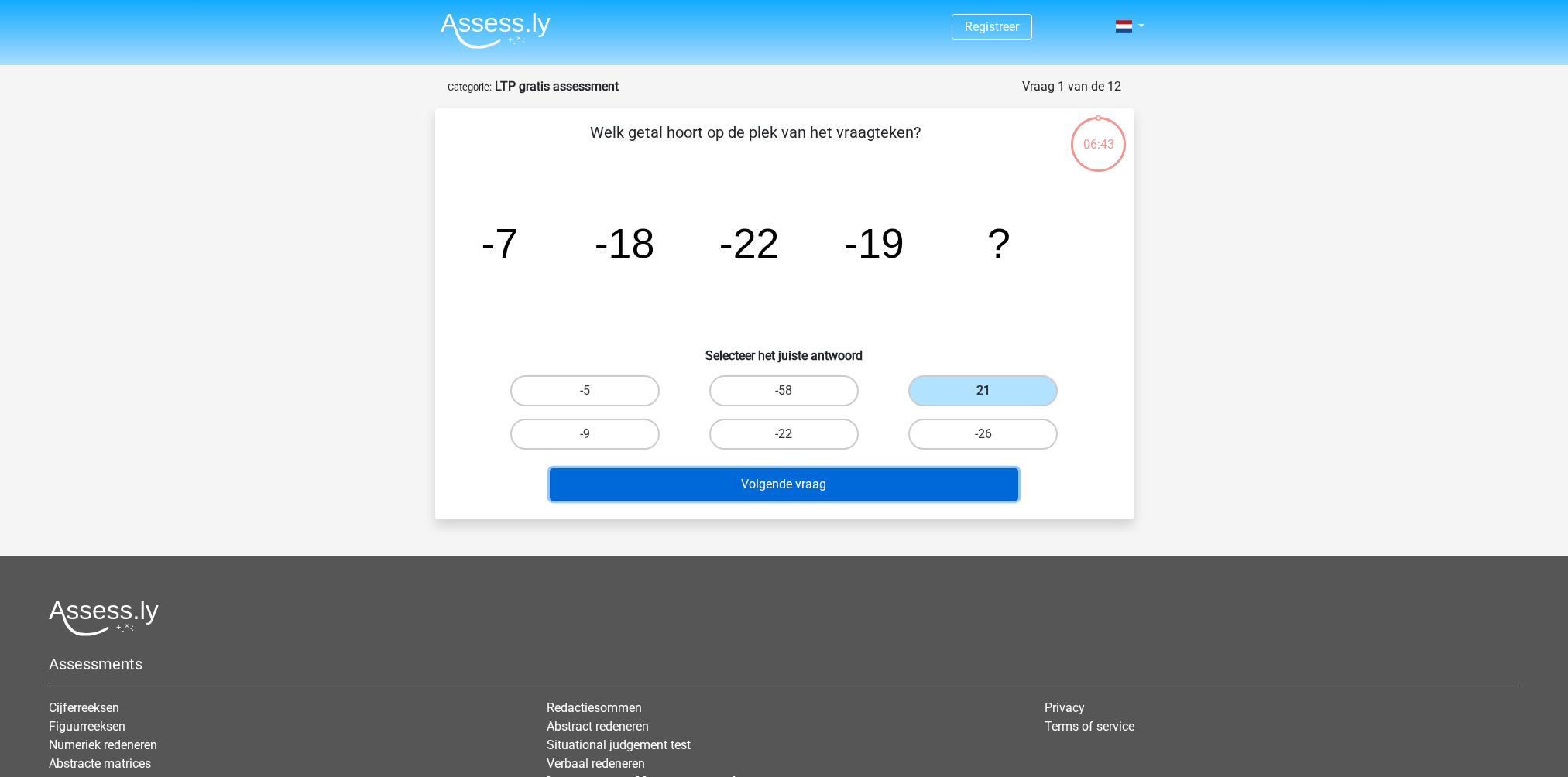
click at [877, 488] on button "Volgende vraag" at bounding box center [783, 484] width 468 height 32
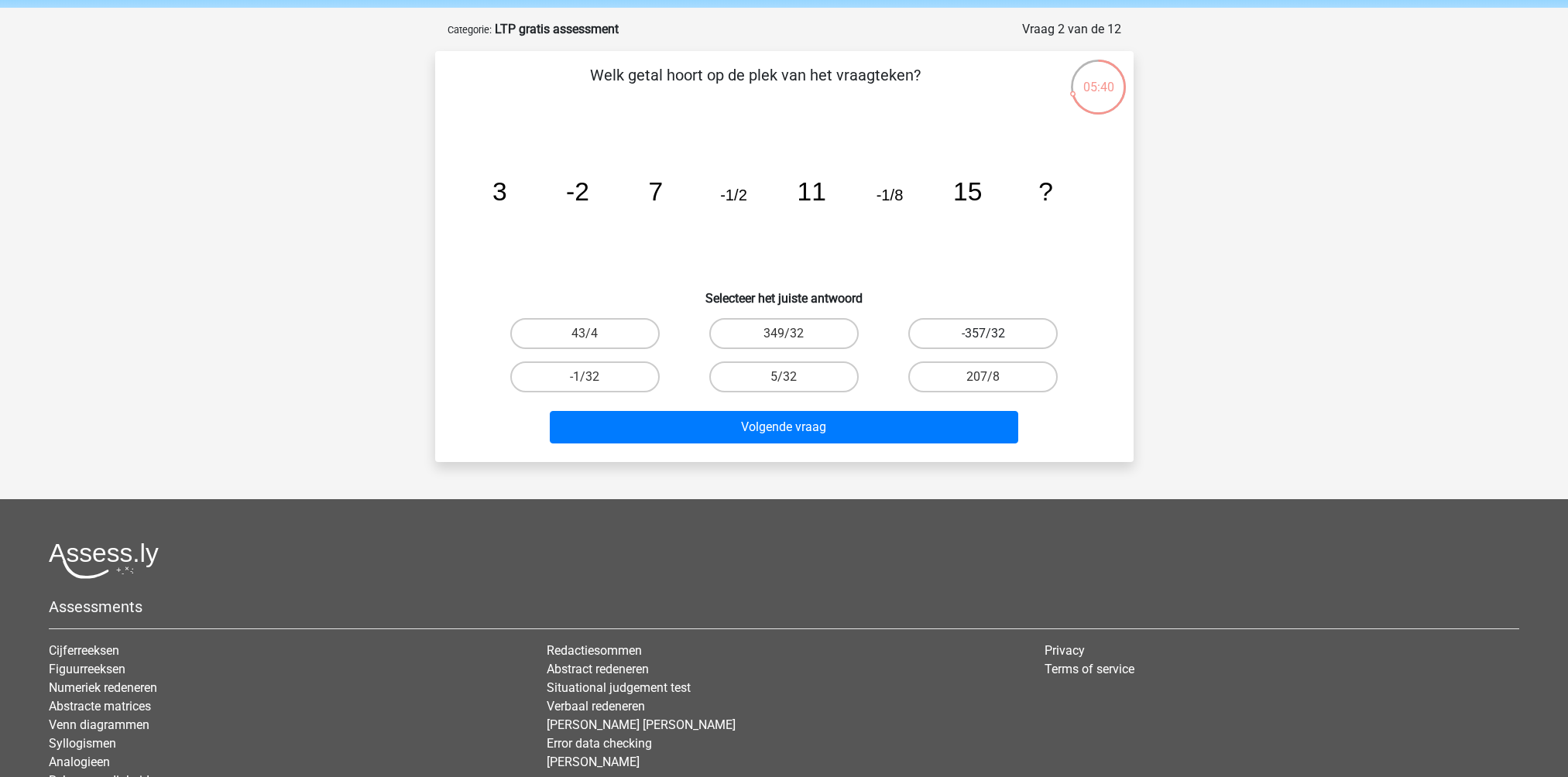
scroll to position [155, 0]
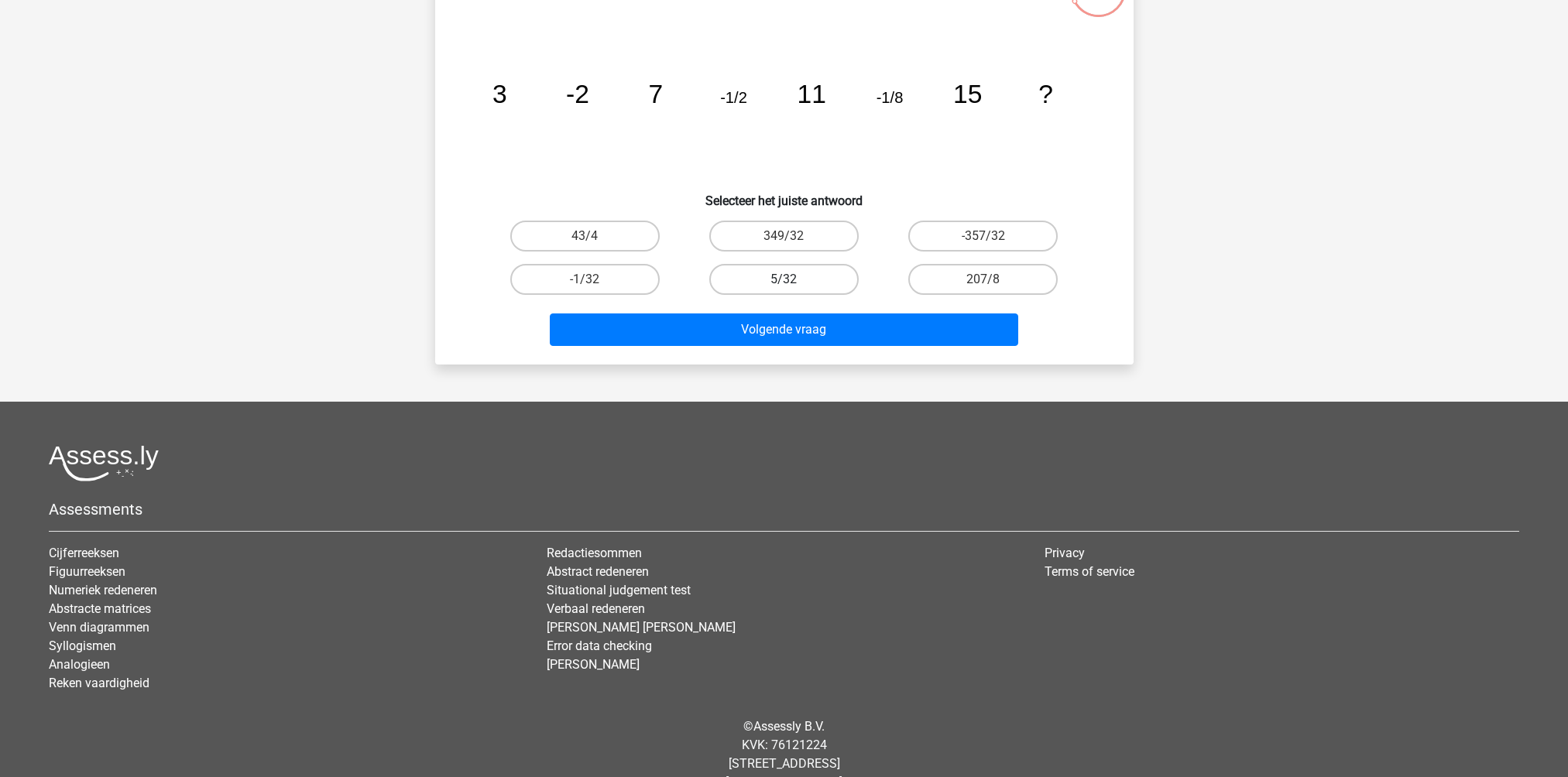
click at [768, 286] on label "5/32" at bounding box center [783, 279] width 149 height 31
click at [783, 286] on input "5/32" at bounding box center [788, 284] width 10 height 10
radio input "true"
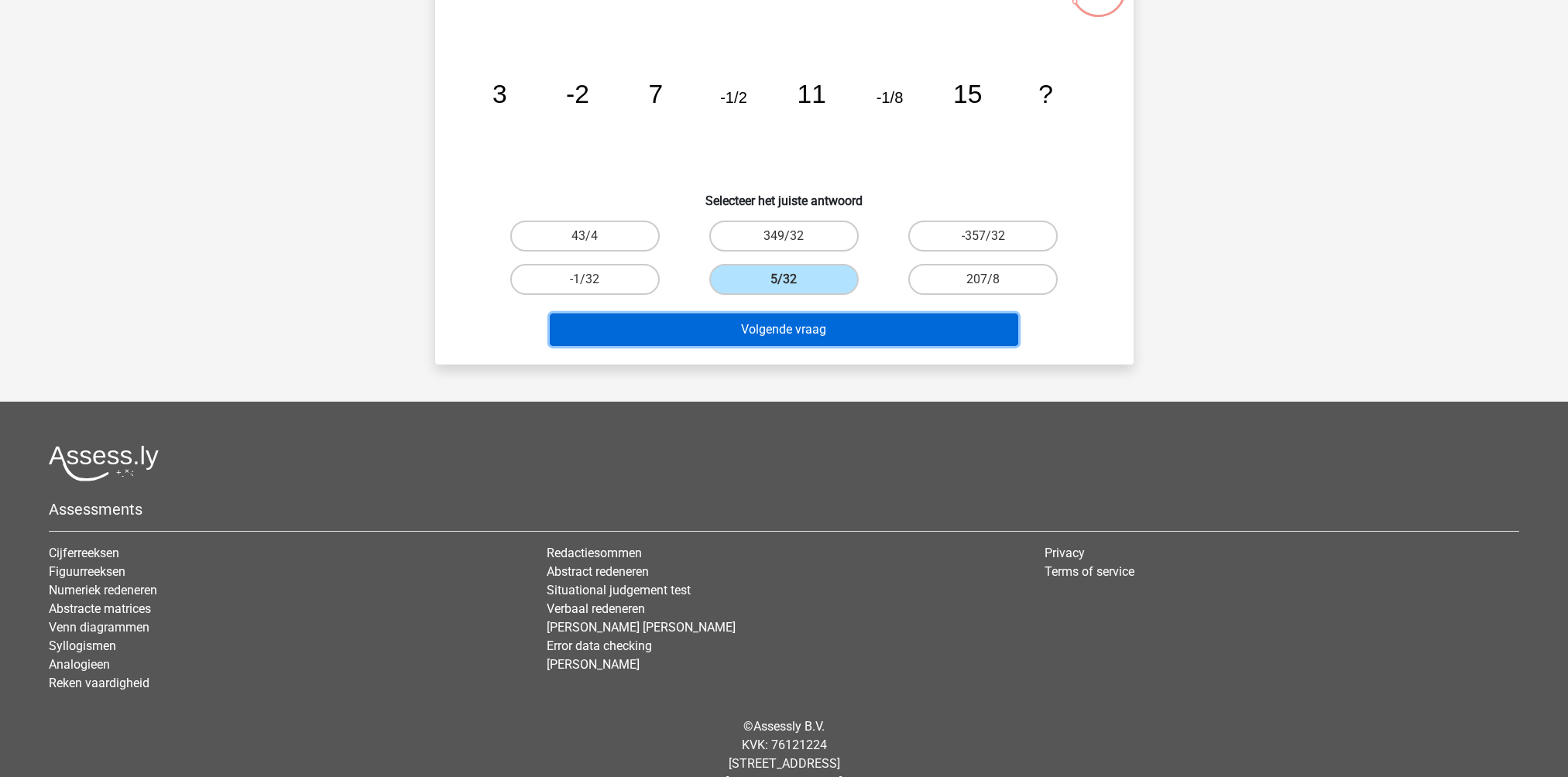
click at [772, 326] on button "Volgende vraag" at bounding box center [783, 329] width 468 height 32
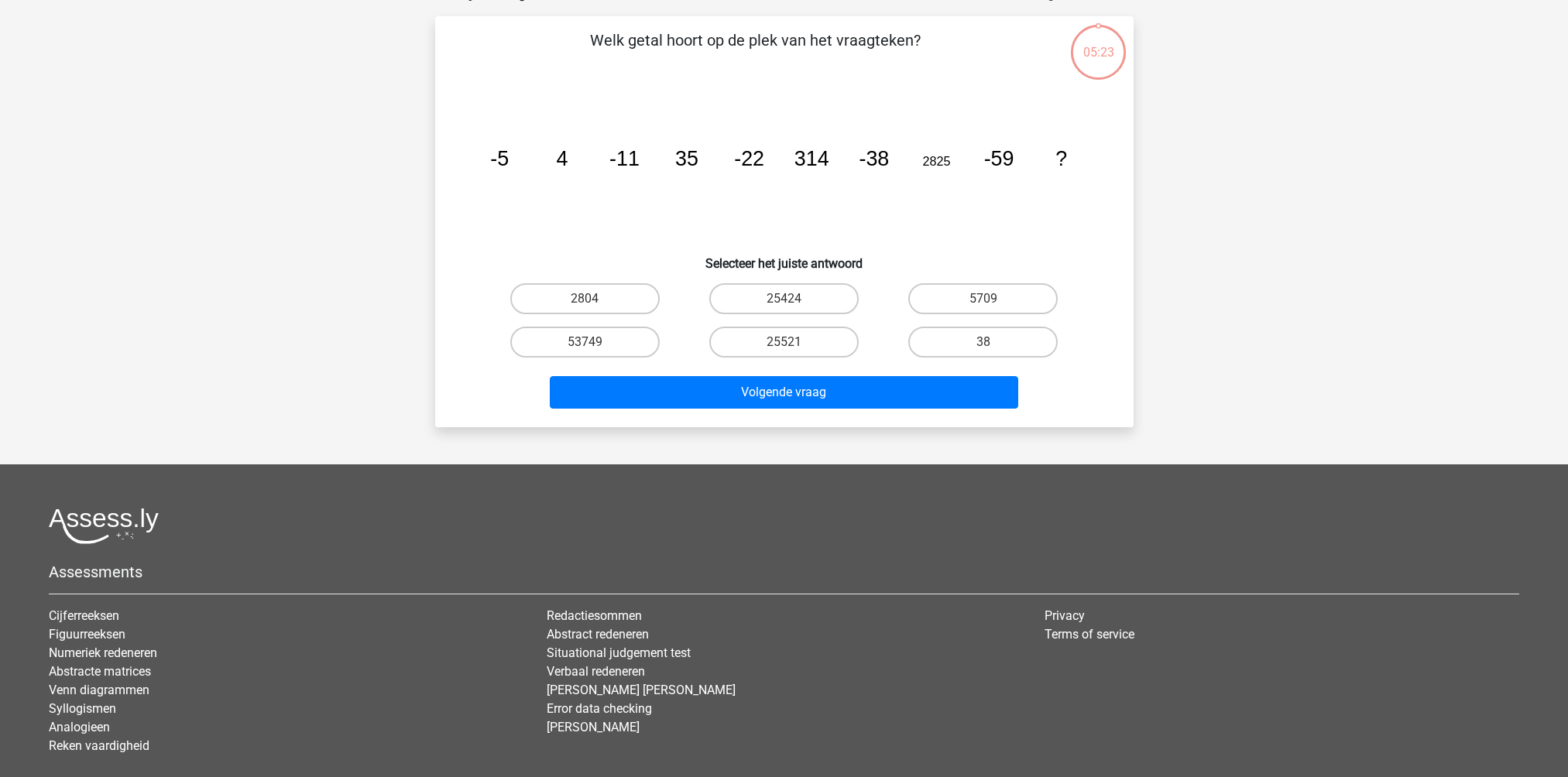
scroll to position [77, 0]
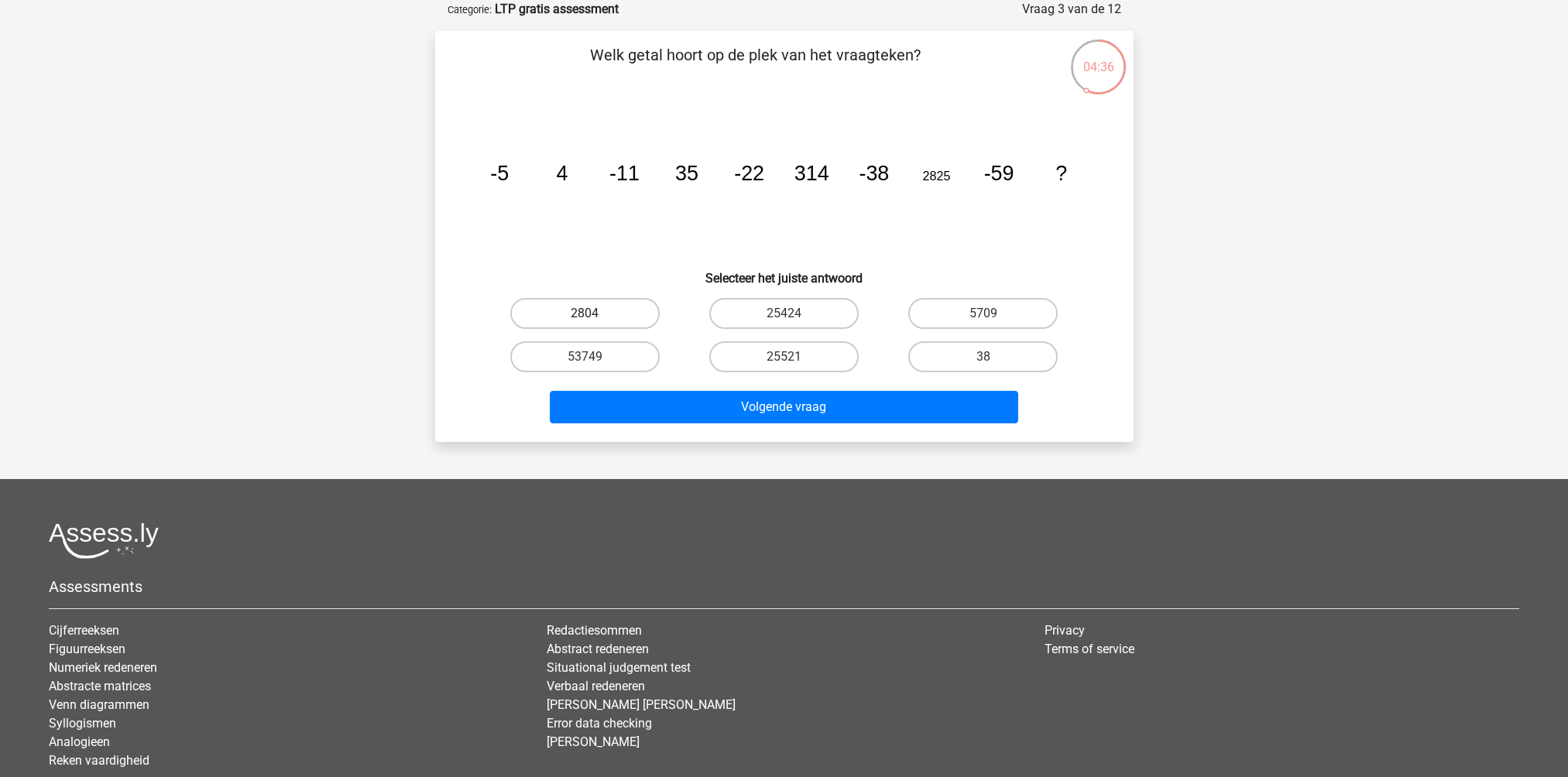
click at [576, 313] on label "2804" at bounding box center [584, 314] width 149 height 31
click at [584, 314] on input "2804" at bounding box center [589, 318] width 10 height 10
radio input "true"
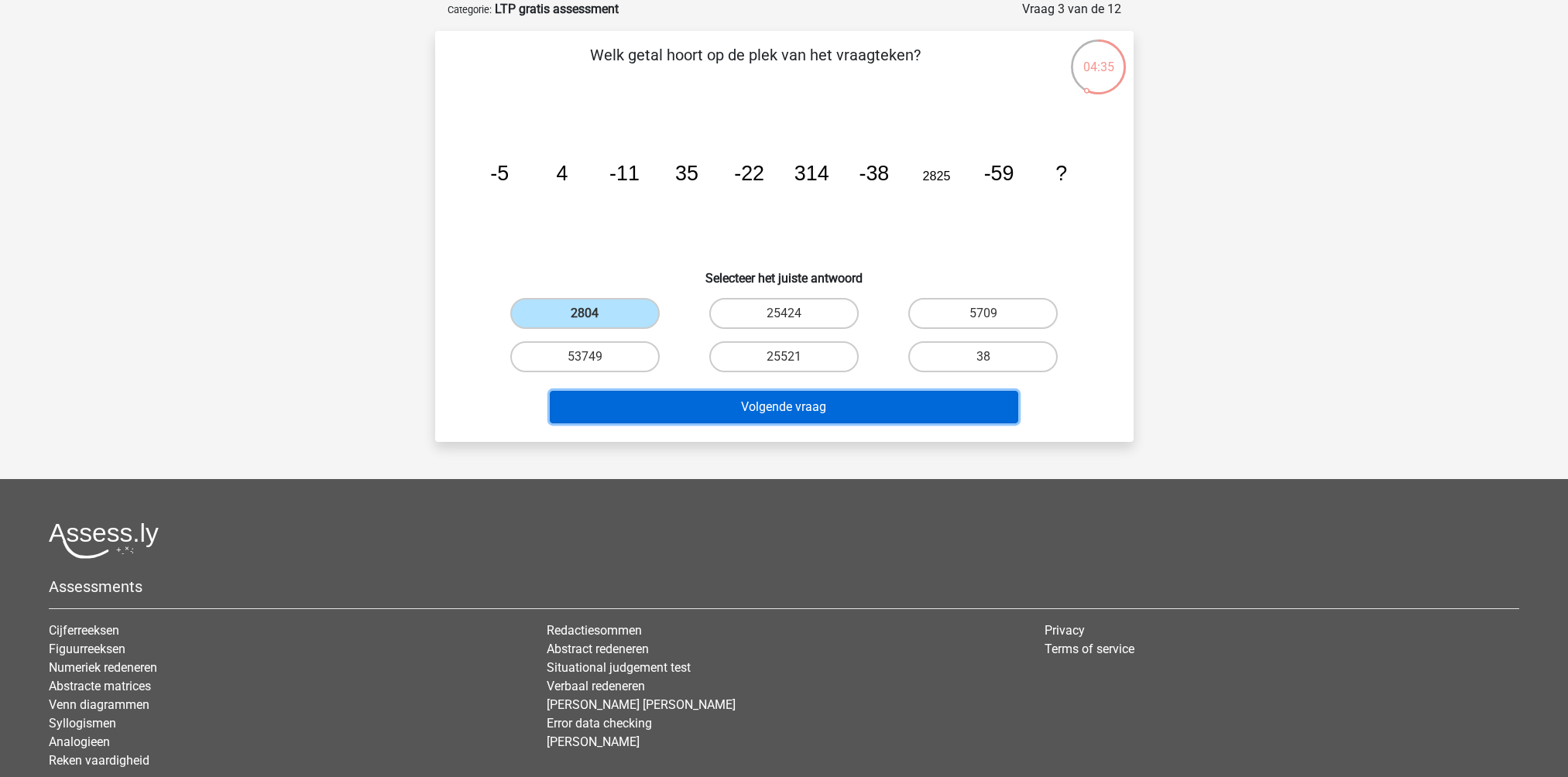
click at [690, 403] on button "Volgende vraag" at bounding box center [783, 406] width 468 height 32
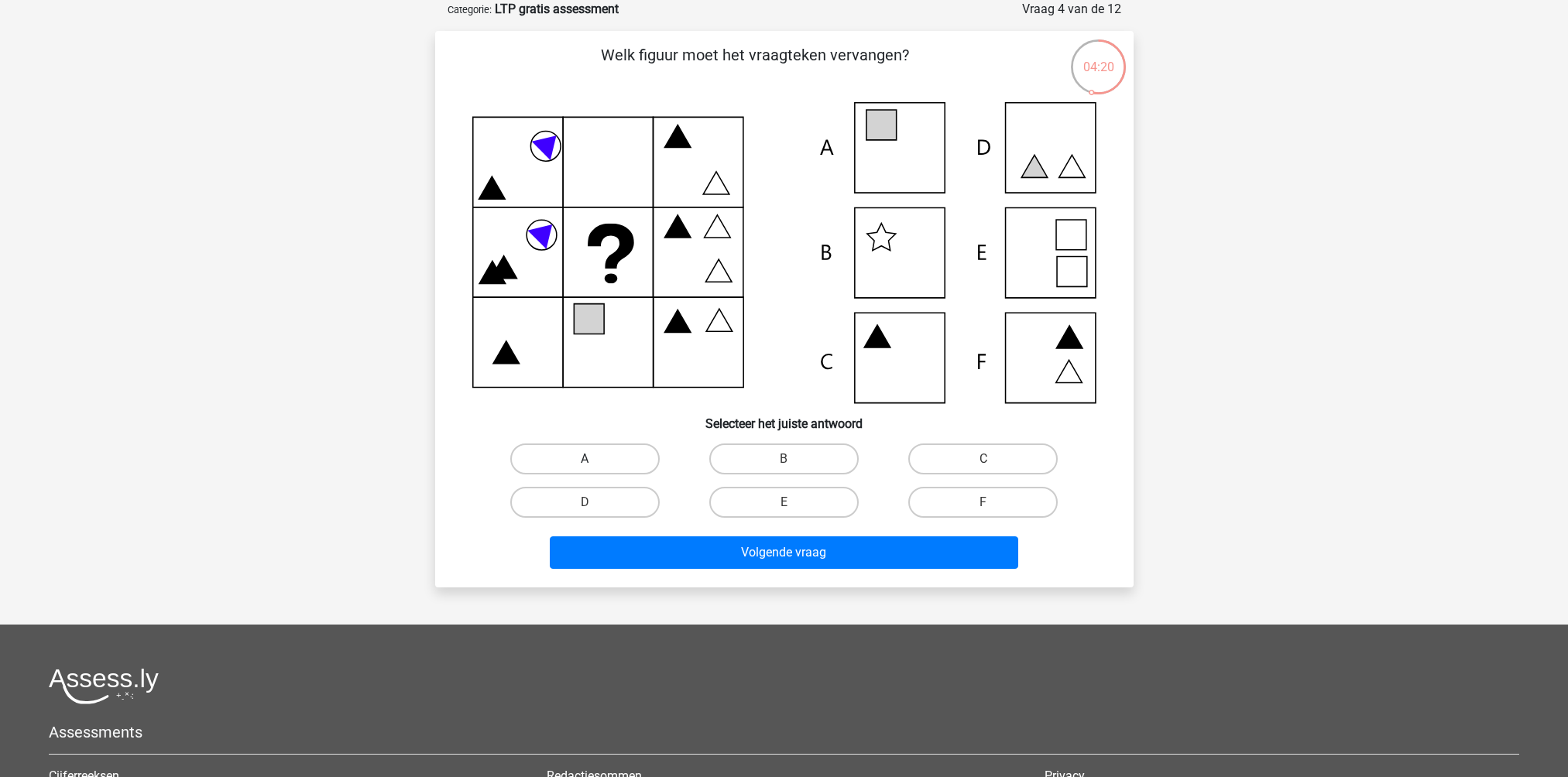
click at [577, 448] on label "A" at bounding box center [584, 459] width 149 height 31
click at [584, 459] on input "A" at bounding box center [589, 463] width 10 height 10
radio input "true"
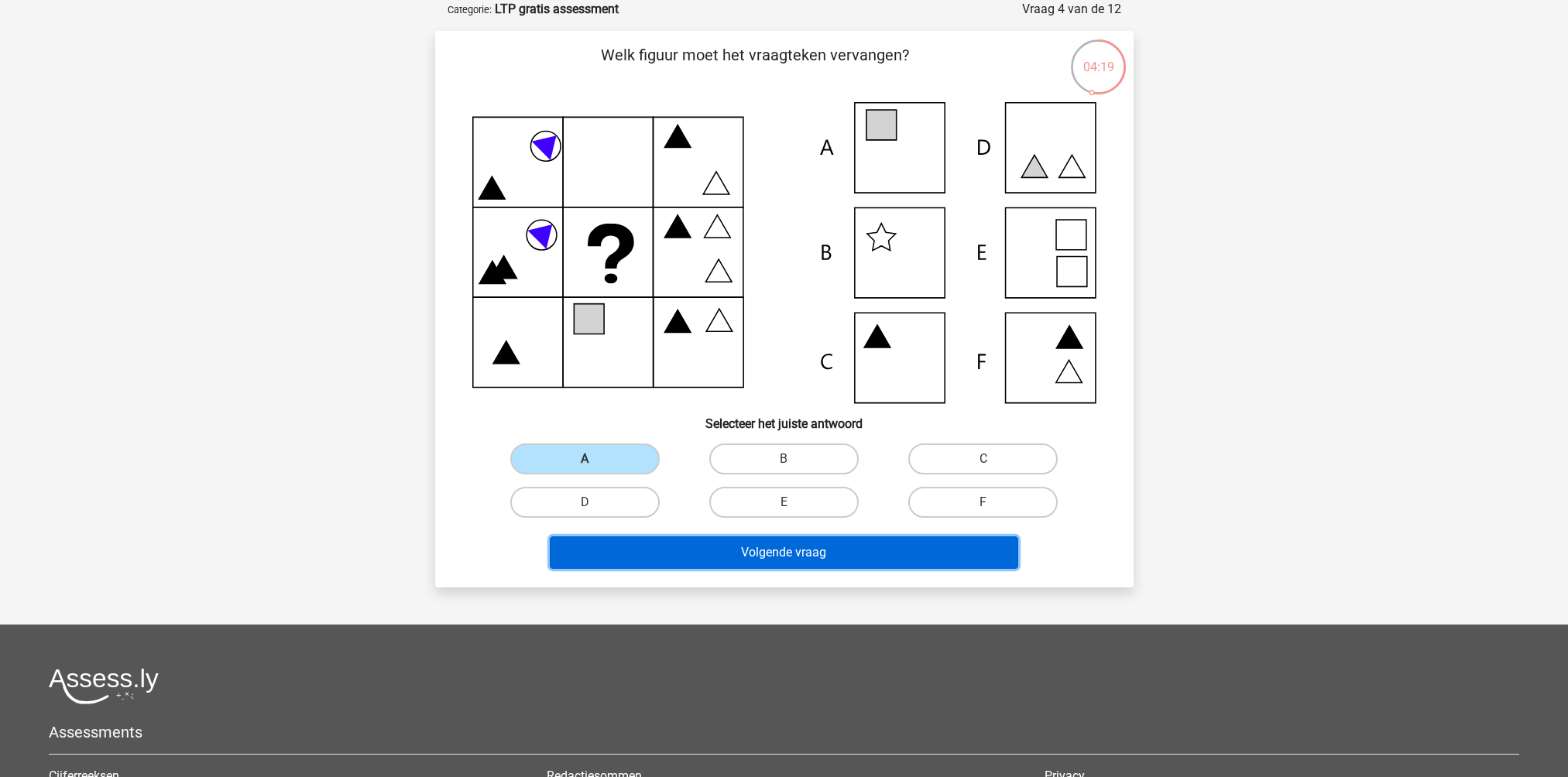
click at [706, 546] on button "Volgende vraag" at bounding box center [783, 552] width 468 height 32
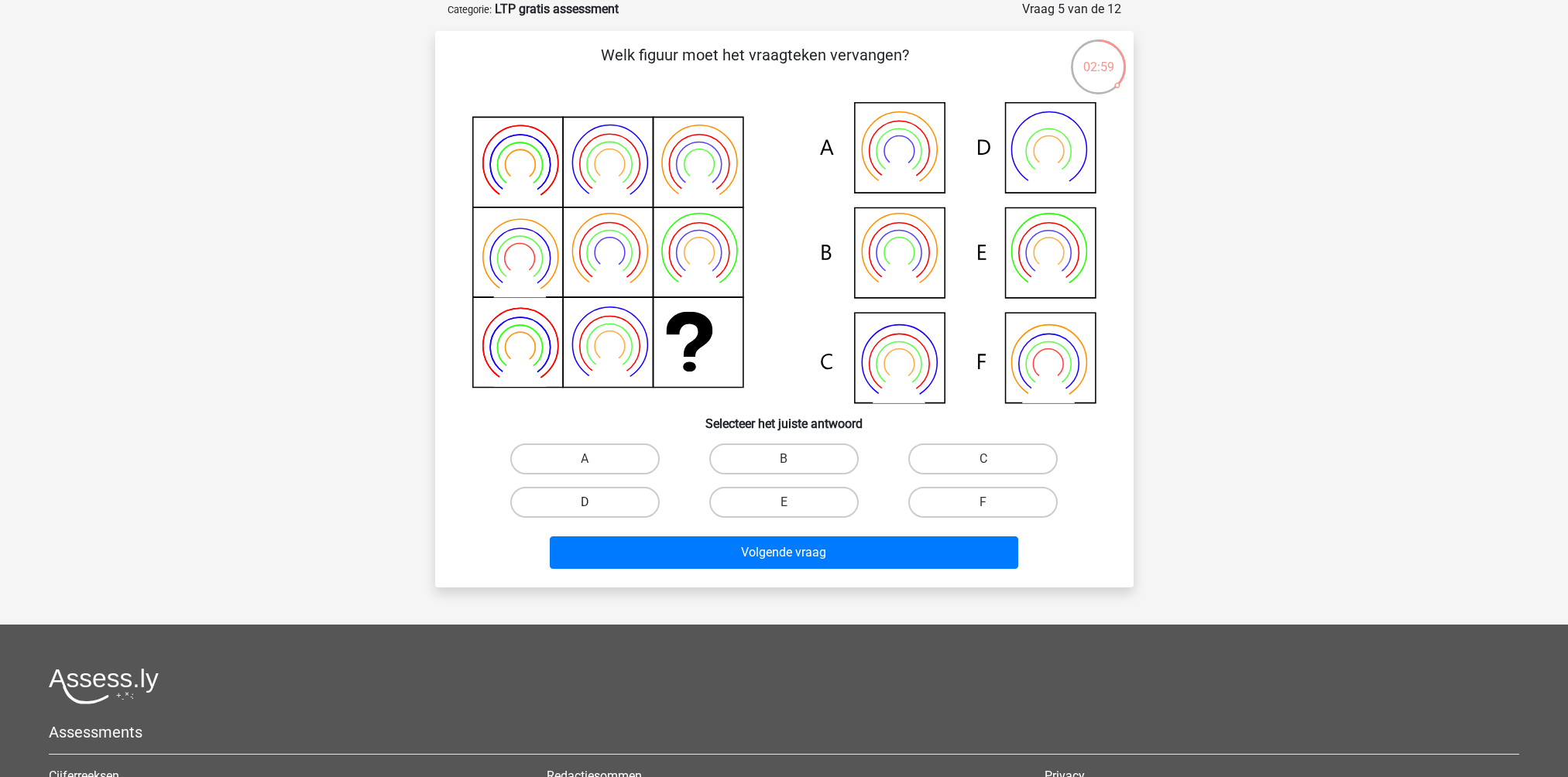
click at [561, 491] on label "D" at bounding box center [584, 502] width 149 height 31
click at [584, 502] on input "D" at bounding box center [589, 507] width 10 height 10
radio input "true"
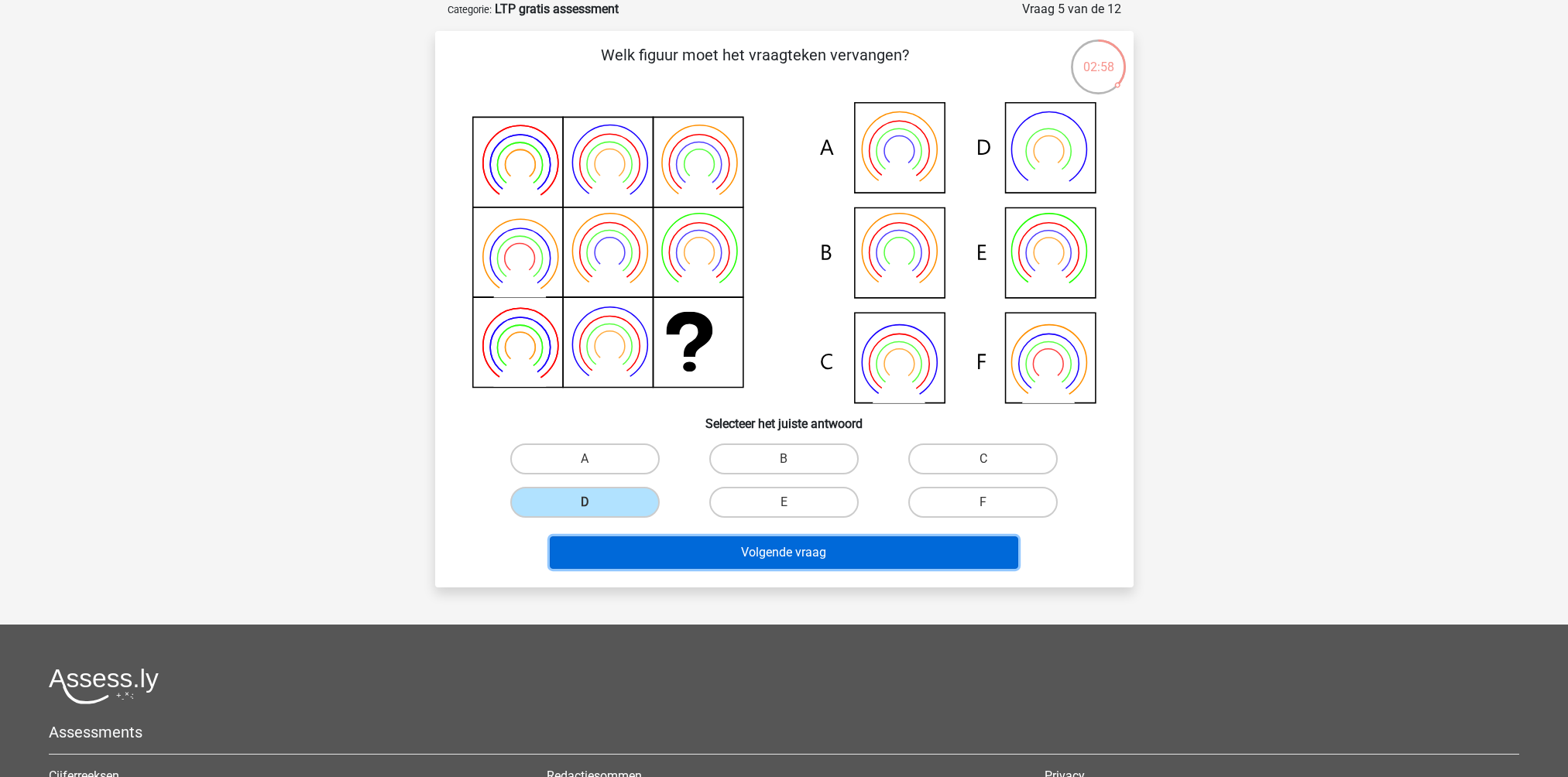
click at [659, 557] on button "Volgende vraag" at bounding box center [783, 552] width 468 height 32
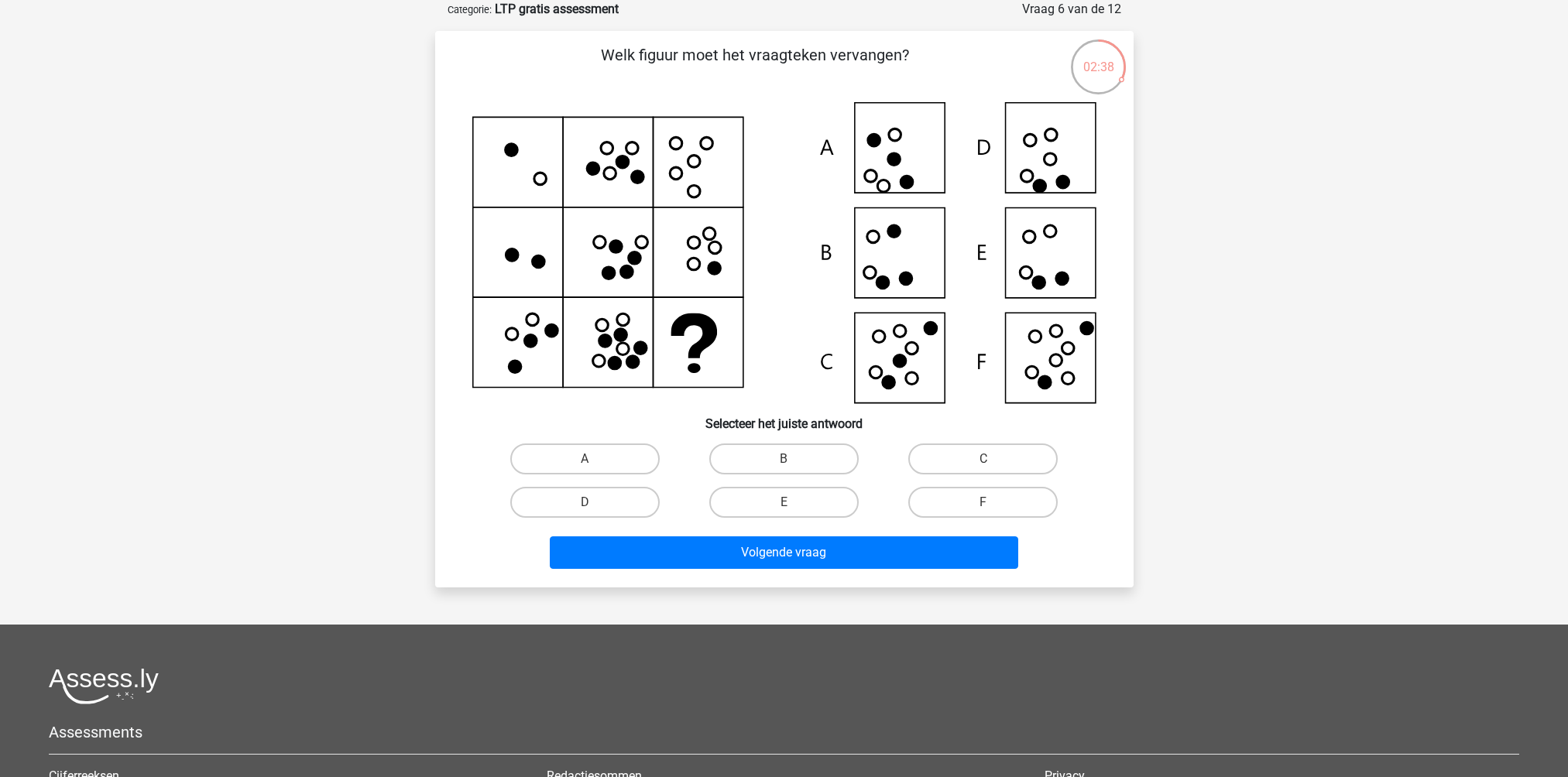
click at [1072, 345] on icon at bounding box center [1067, 348] width 13 height 13
click at [930, 500] on label "F" at bounding box center [982, 502] width 149 height 31
click at [983, 502] on input "F" at bounding box center [988, 507] width 10 height 10
radio input "true"
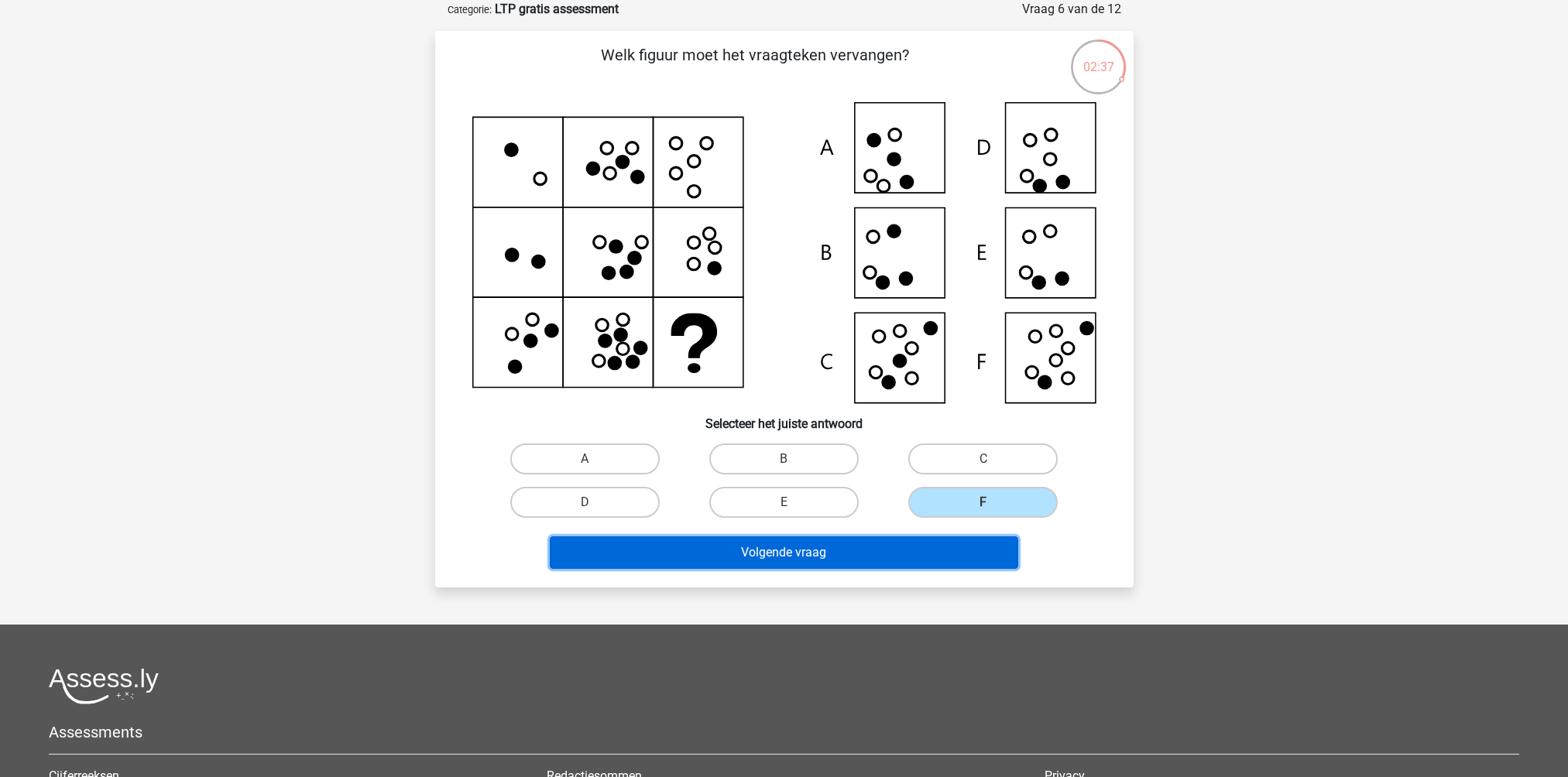
click at [902, 568] on button "Volgende vraag" at bounding box center [783, 552] width 468 height 32
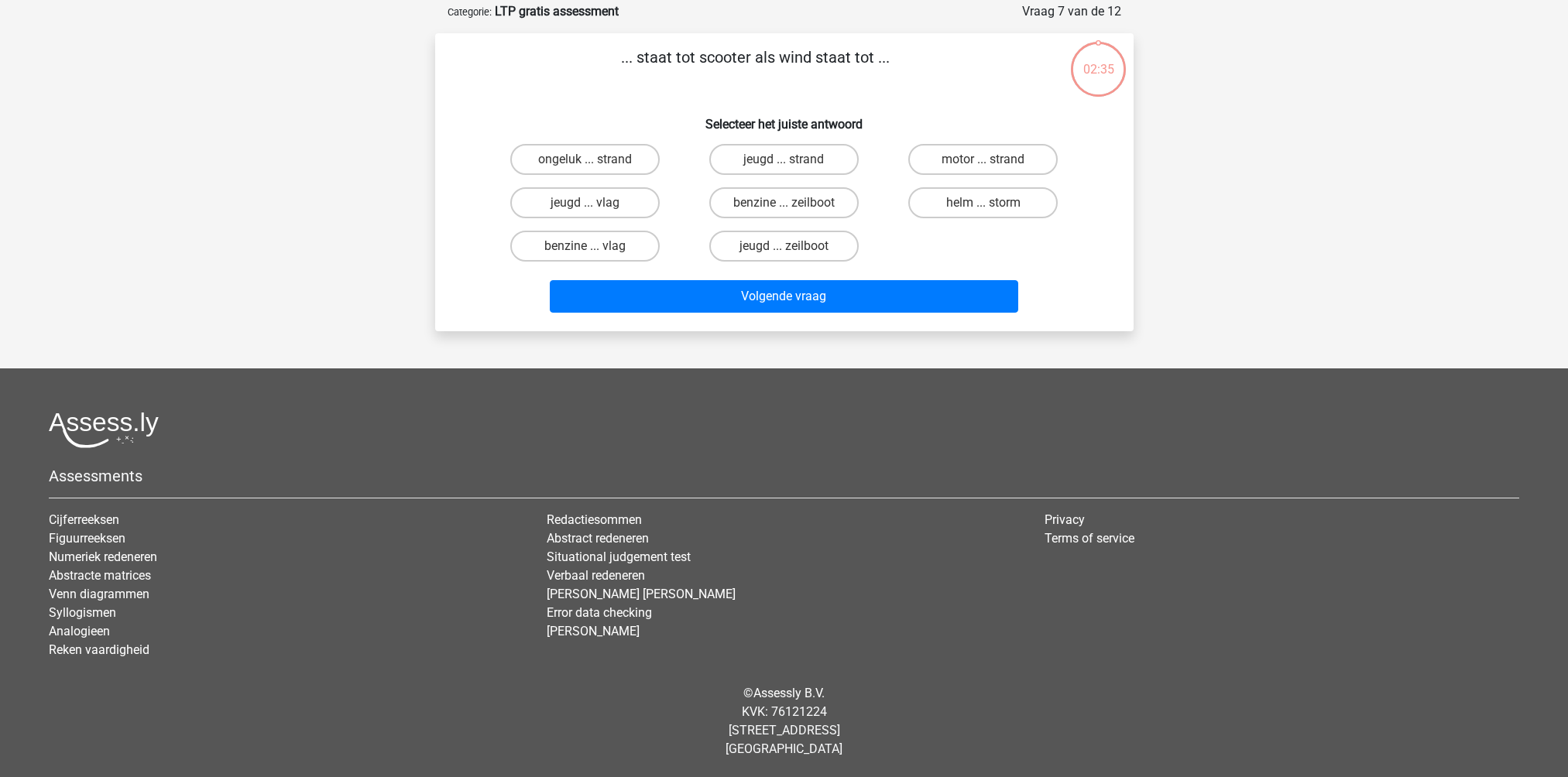
scroll to position [75, 0]
click at [753, 202] on label "benzine ... zeilboot" at bounding box center [783, 203] width 149 height 31
click at [783, 203] on input "benzine ... zeilboot" at bounding box center [788, 207] width 10 height 10
radio input "true"
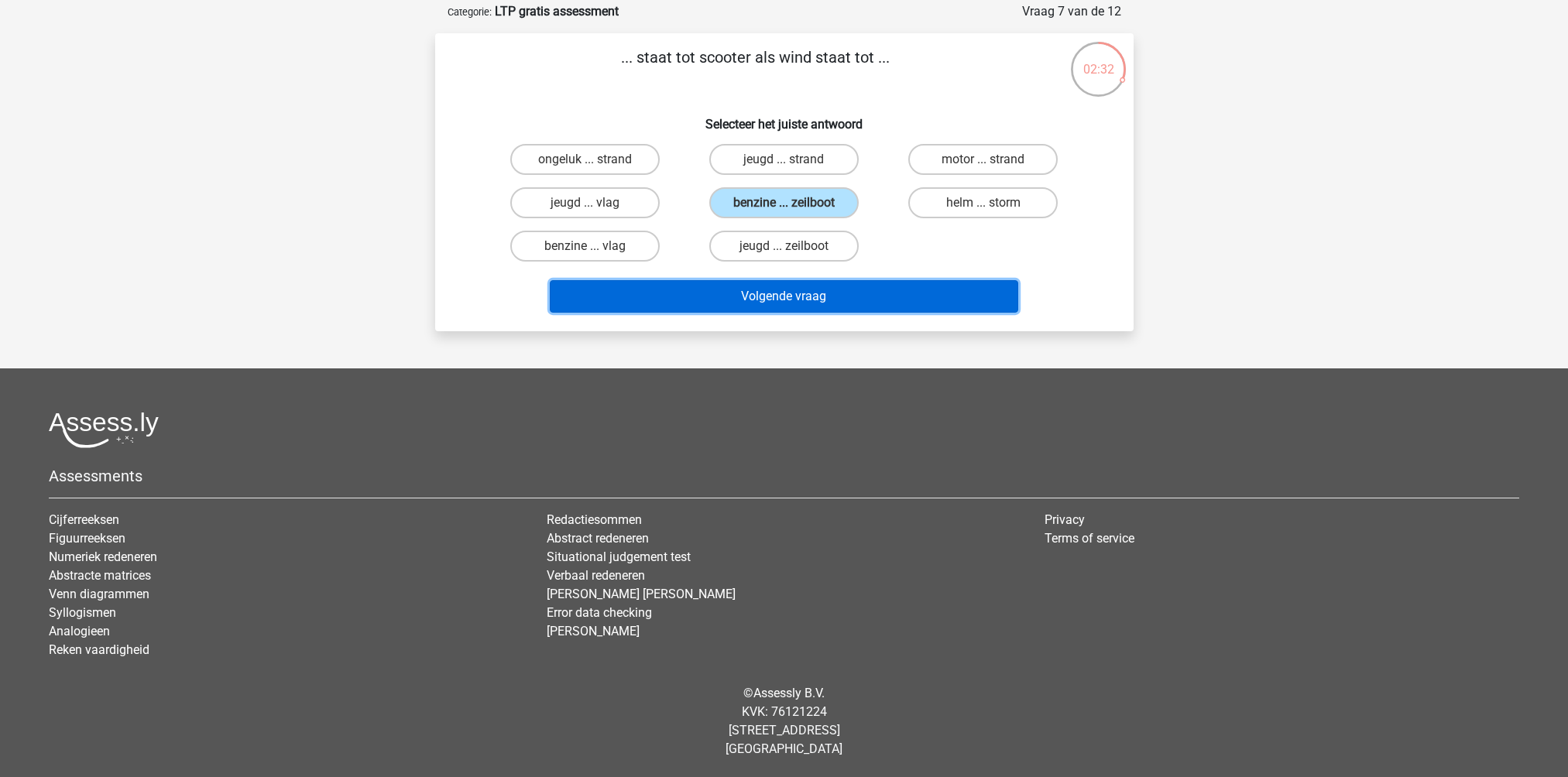
click at [745, 297] on button "Volgende vraag" at bounding box center [783, 296] width 468 height 32
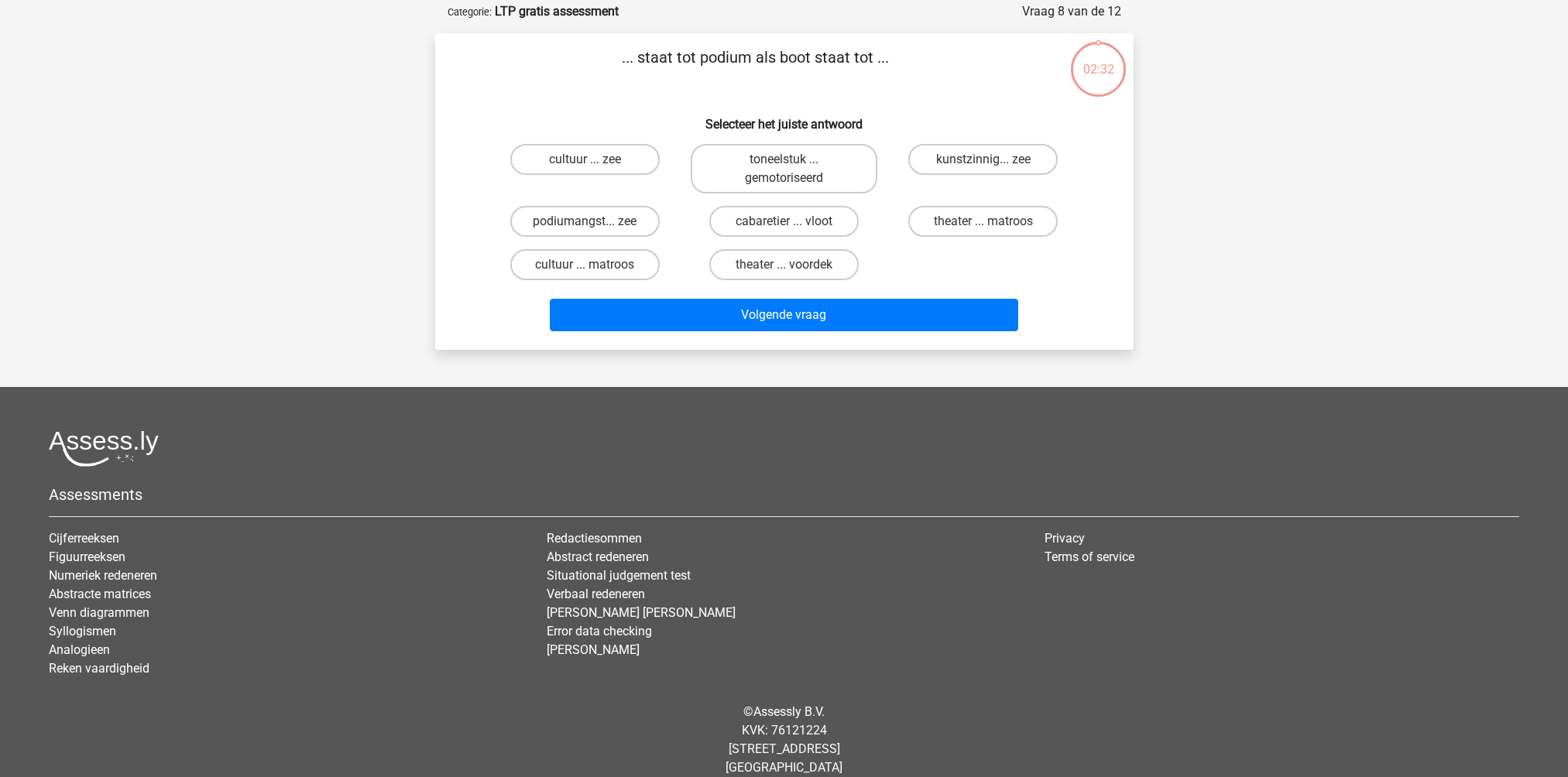
scroll to position [77, 0]
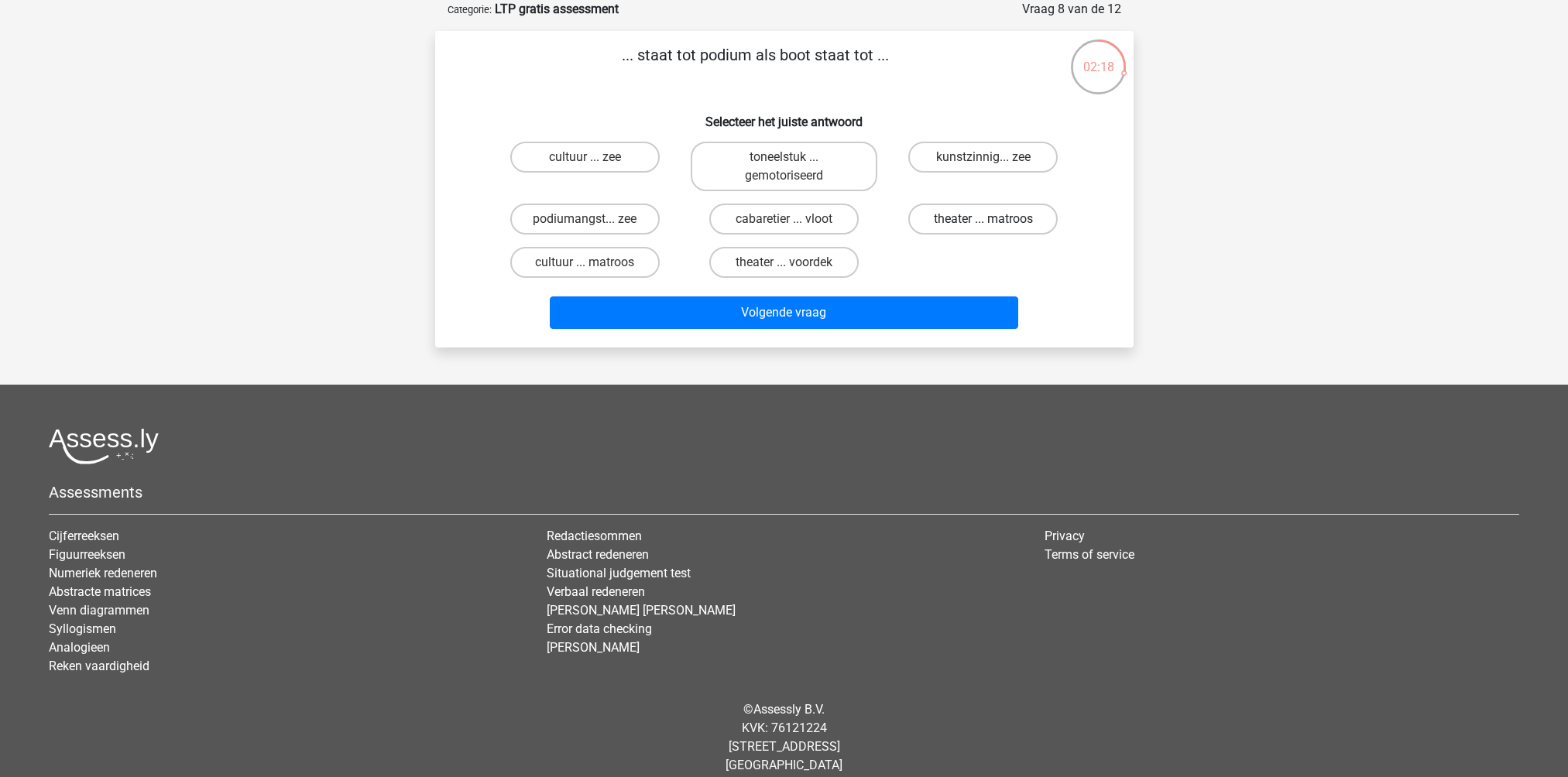
click at [953, 222] on label "theater ... matroos" at bounding box center [982, 219] width 149 height 31
click at [983, 222] on input "theater ... matroos" at bounding box center [988, 224] width 10 height 10
radio input "true"
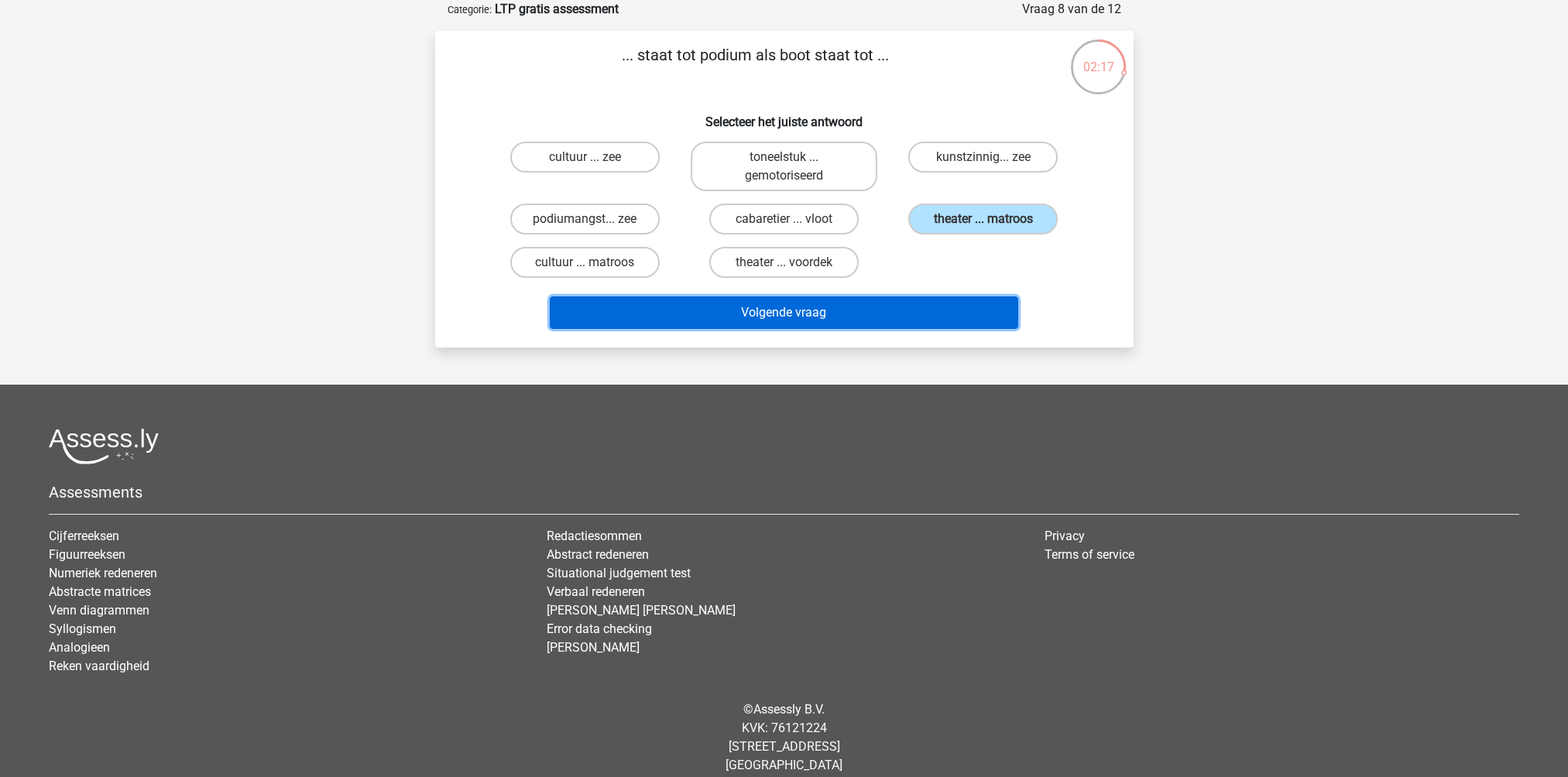
click at [886, 315] on button "Volgende vraag" at bounding box center [783, 312] width 468 height 32
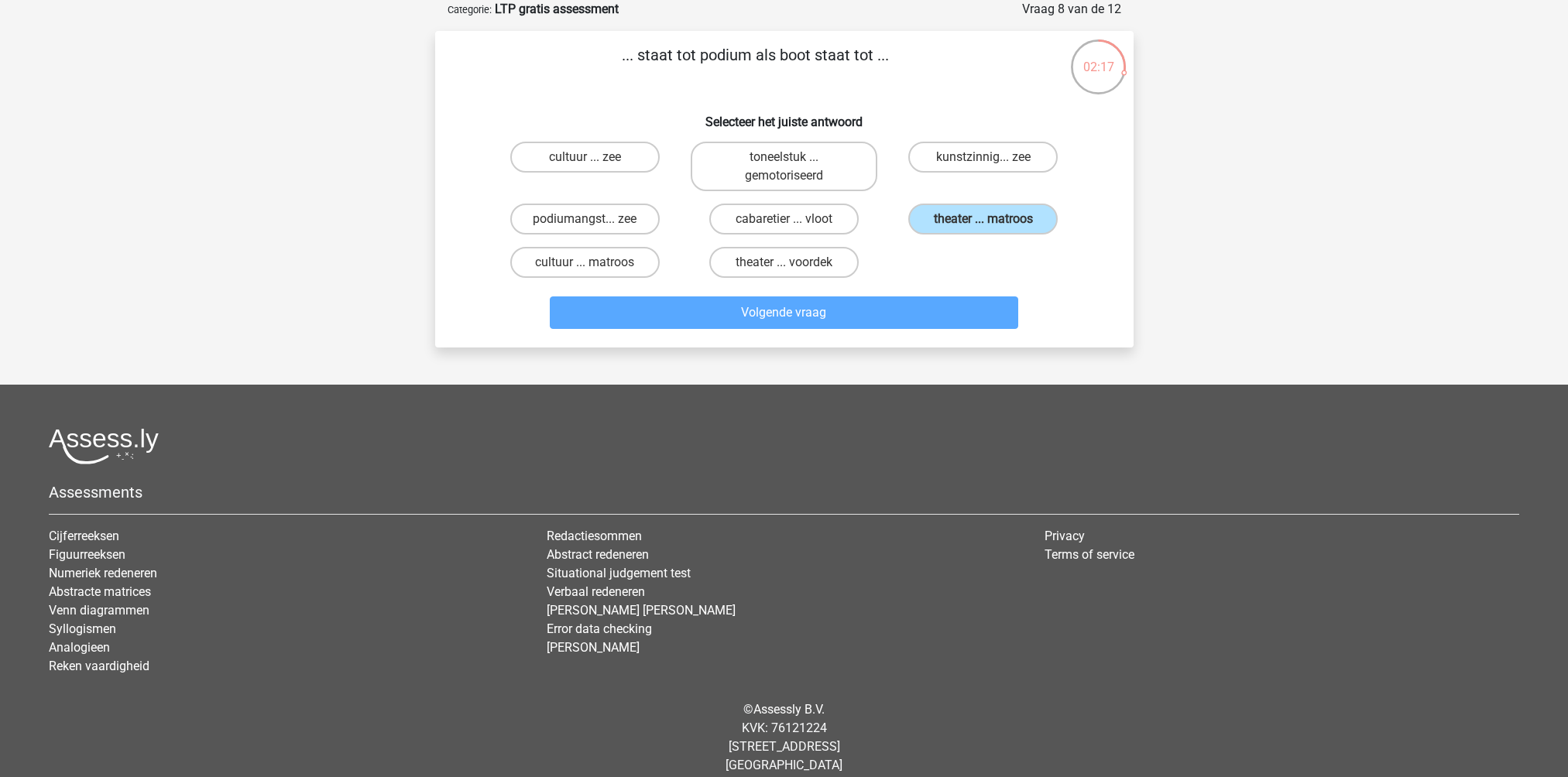
scroll to position [75, 0]
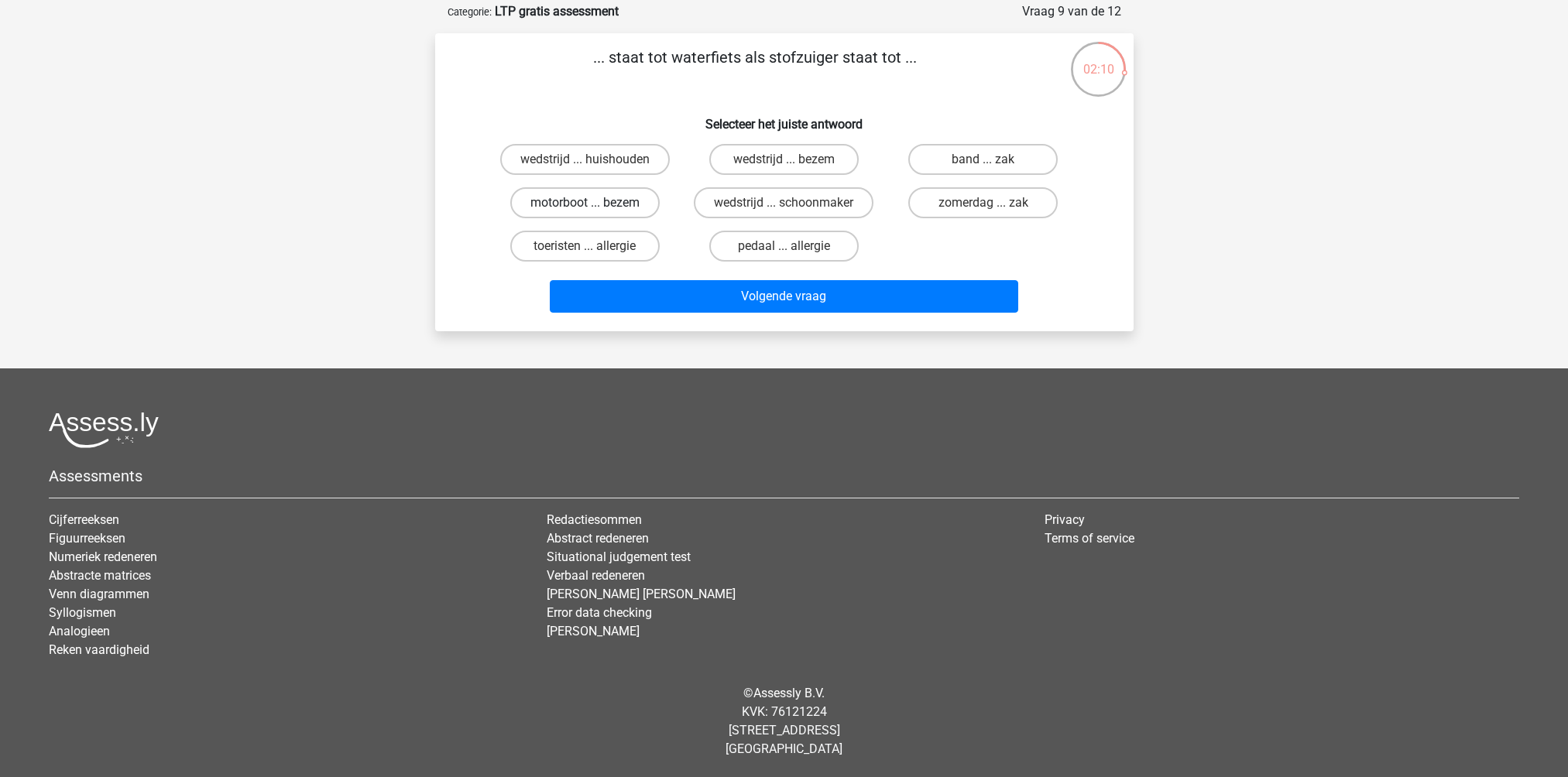
click at [615, 198] on label "motorboot ... bezem" at bounding box center [584, 203] width 149 height 31
click at [594, 203] on input "motorboot ... bezem" at bounding box center [589, 207] width 10 height 10
radio input "true"
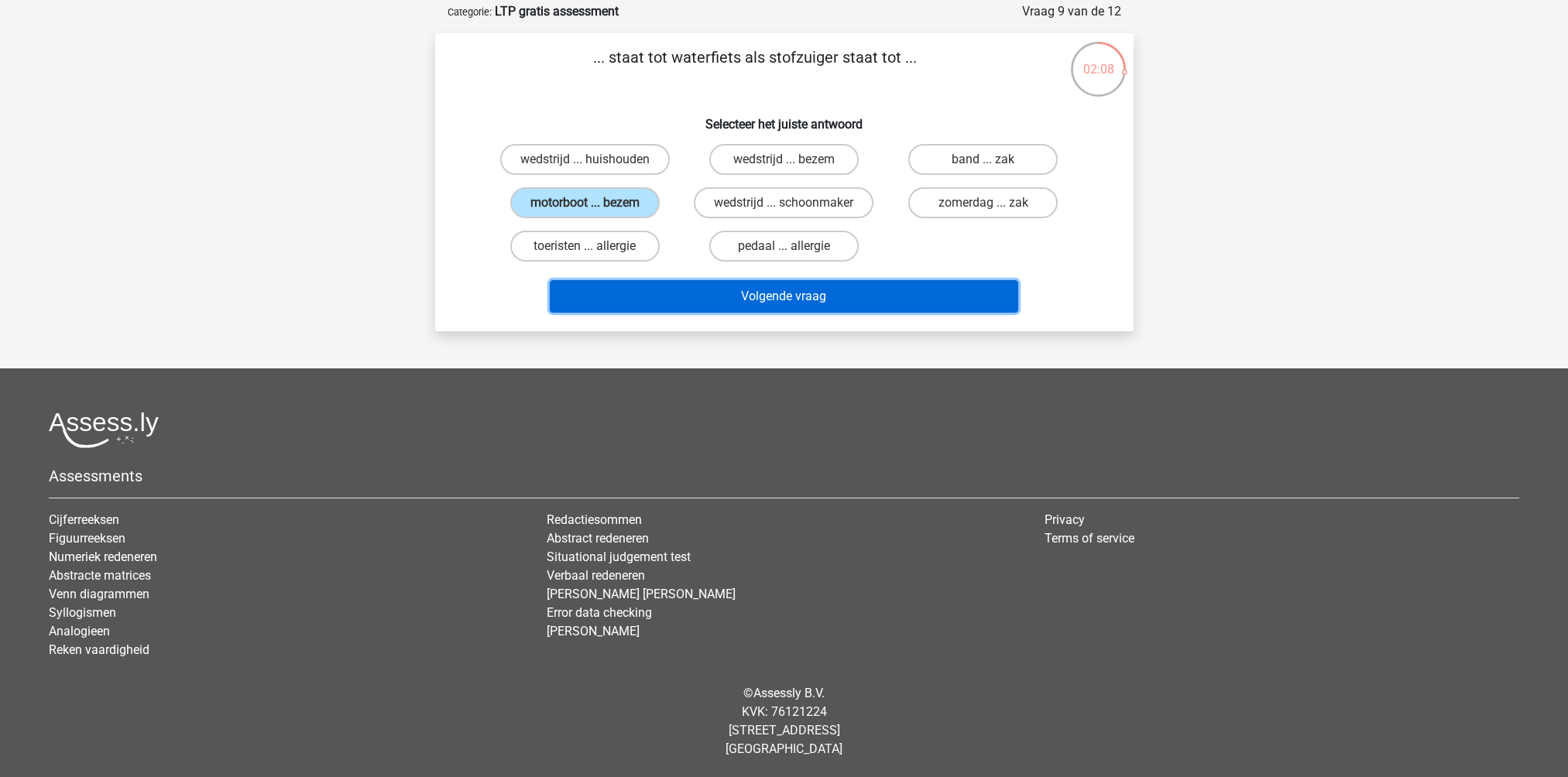
click at [775, 306] on button "Volgende vraag" at bounding box center [783, 296] width 468 height 32
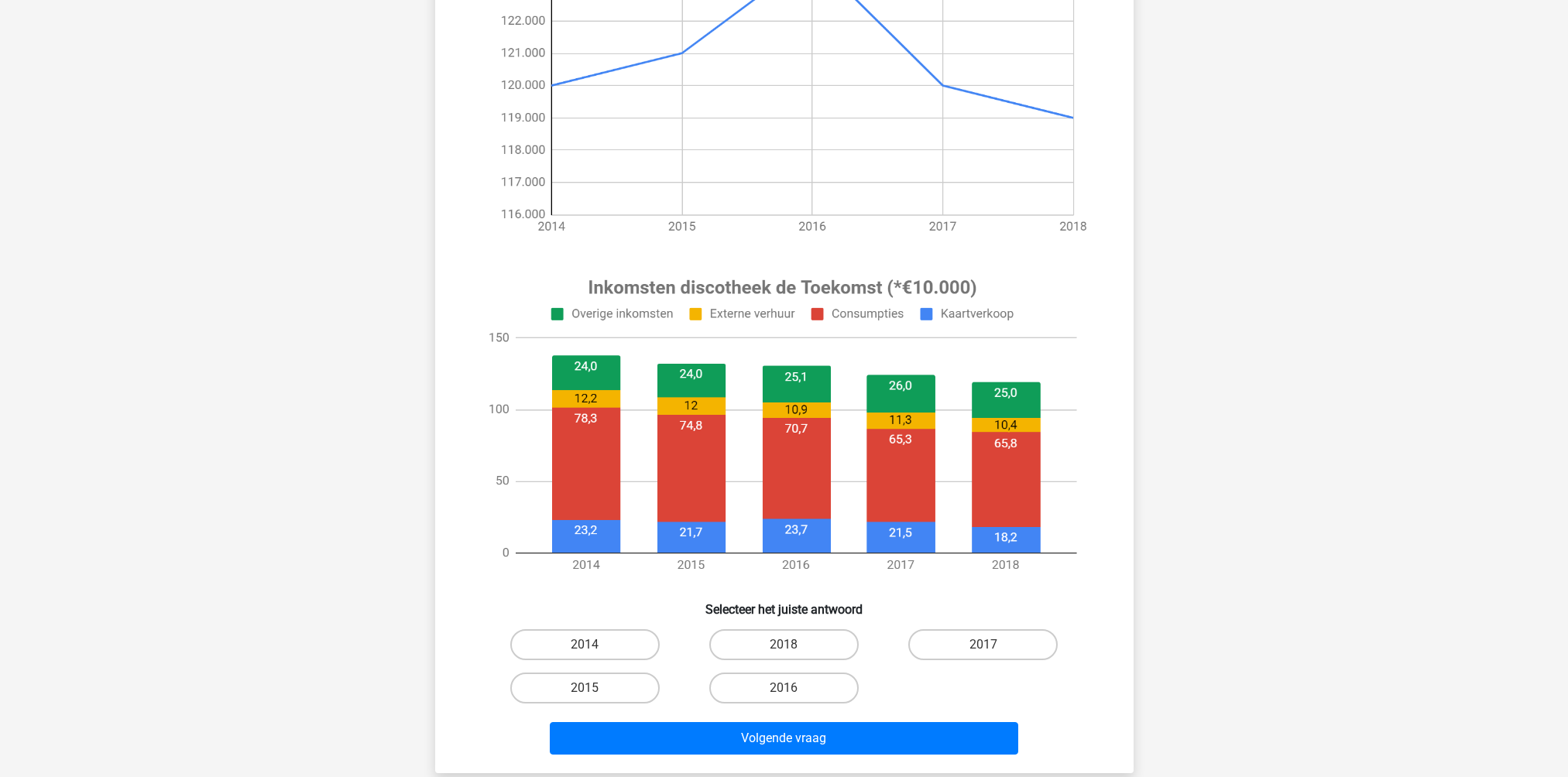
scroll to position [387, 0]
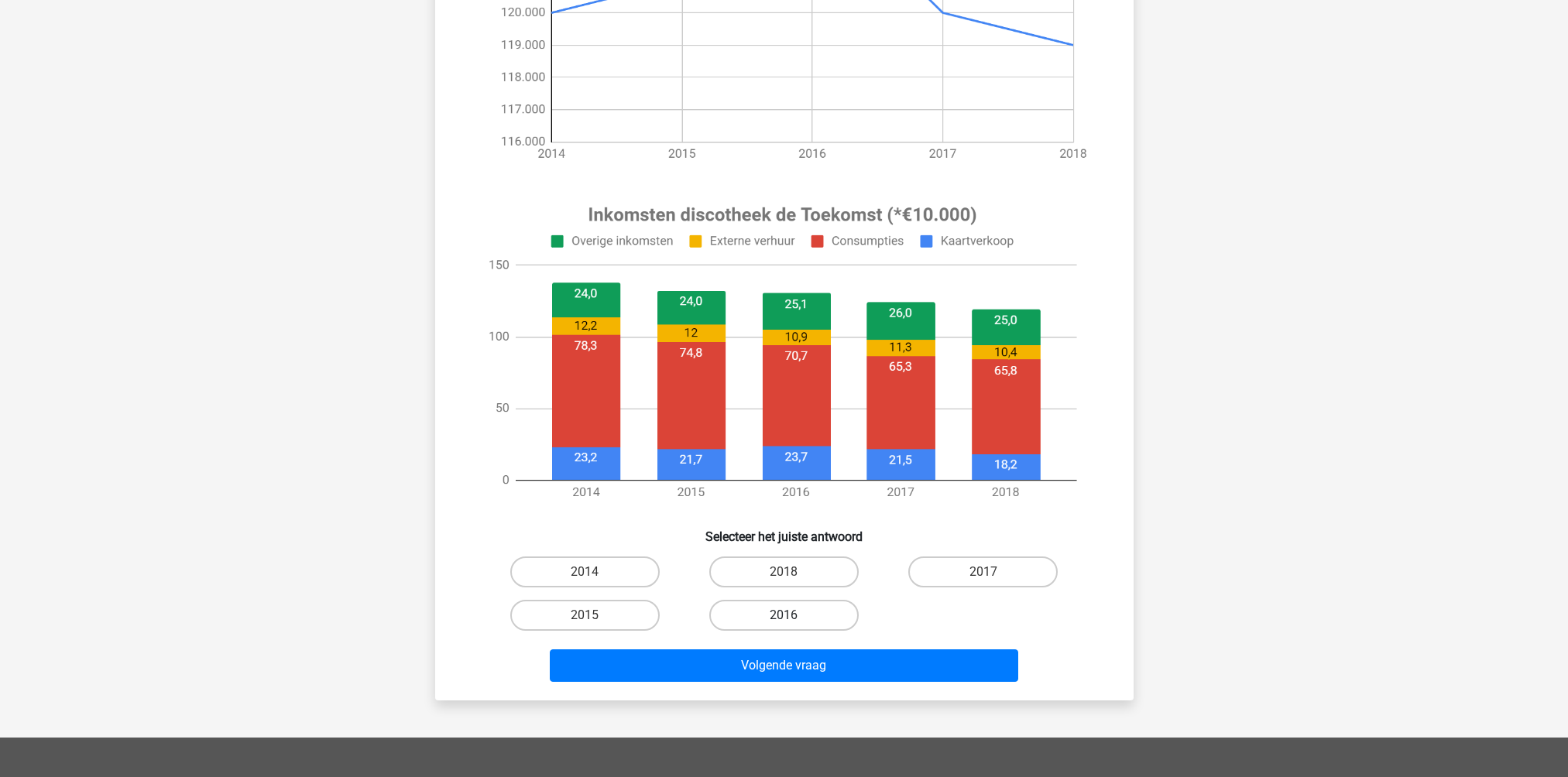
click at [778, 611] on label "2016" at bounding box center [783, 615] width 149 height 31
click at [783, 615] on input "2016" at bounding box center [788, 620] width 10 height 10
radio input "true"
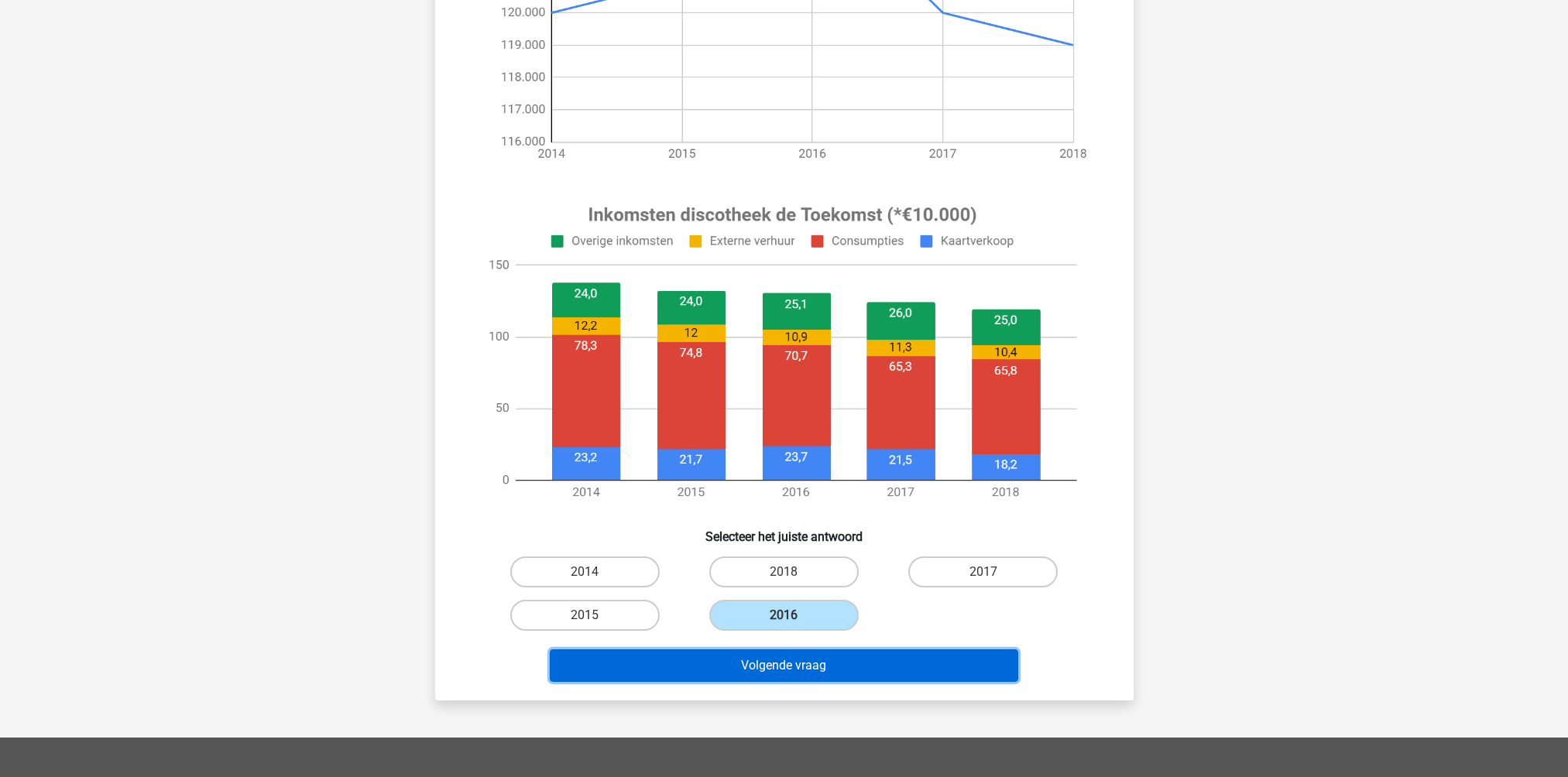
click at [813, 668] on button "Volgende vraag" at bounding box center [783, 665] width 468 height 32
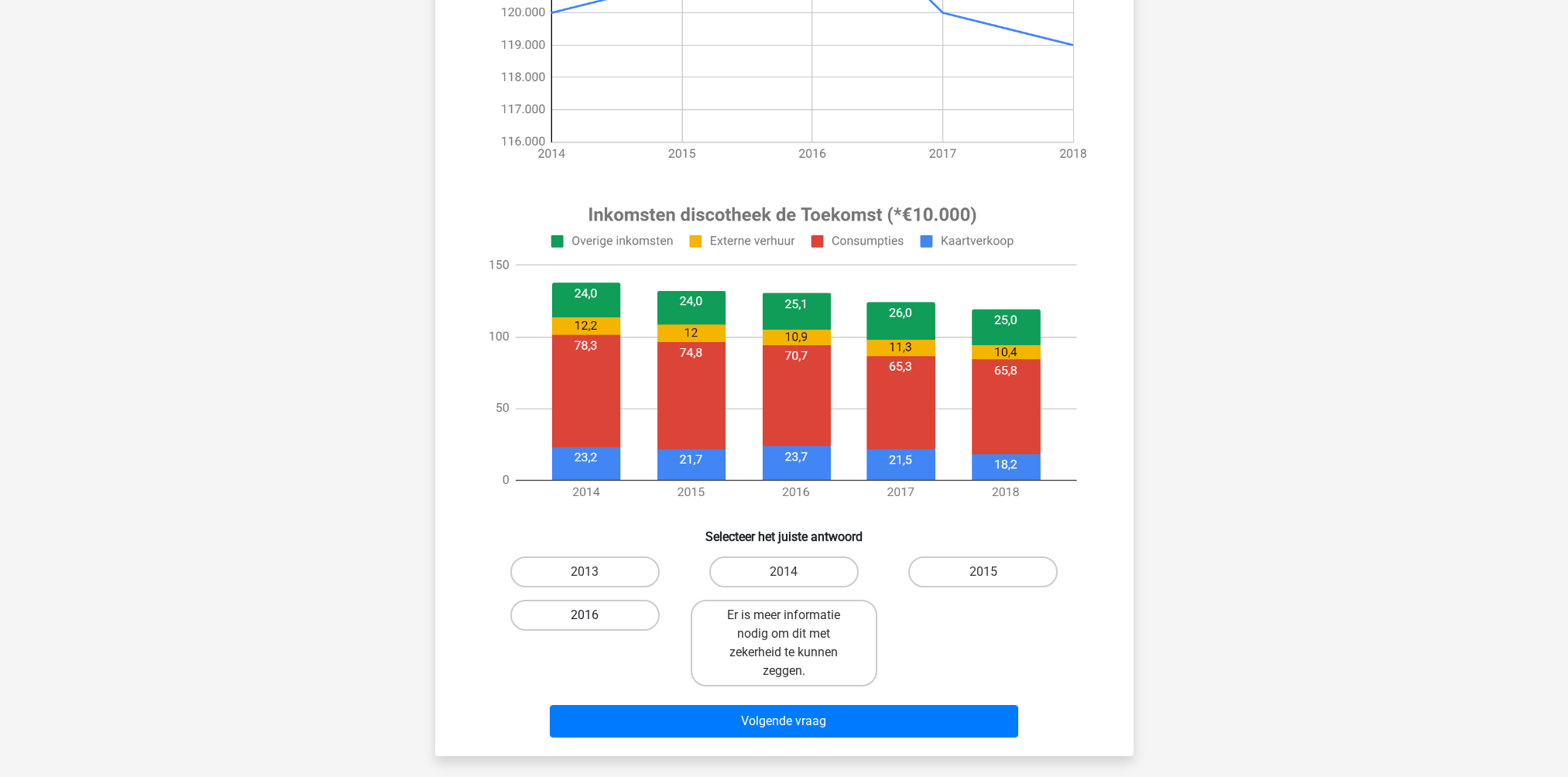
click at [636, 622] on label "2016" at bounding box center [584, 615] width 149 height 31
click at [594, 622] on input "2016" at bounding box center [589, 620] width 10 height 10
radio input "true"
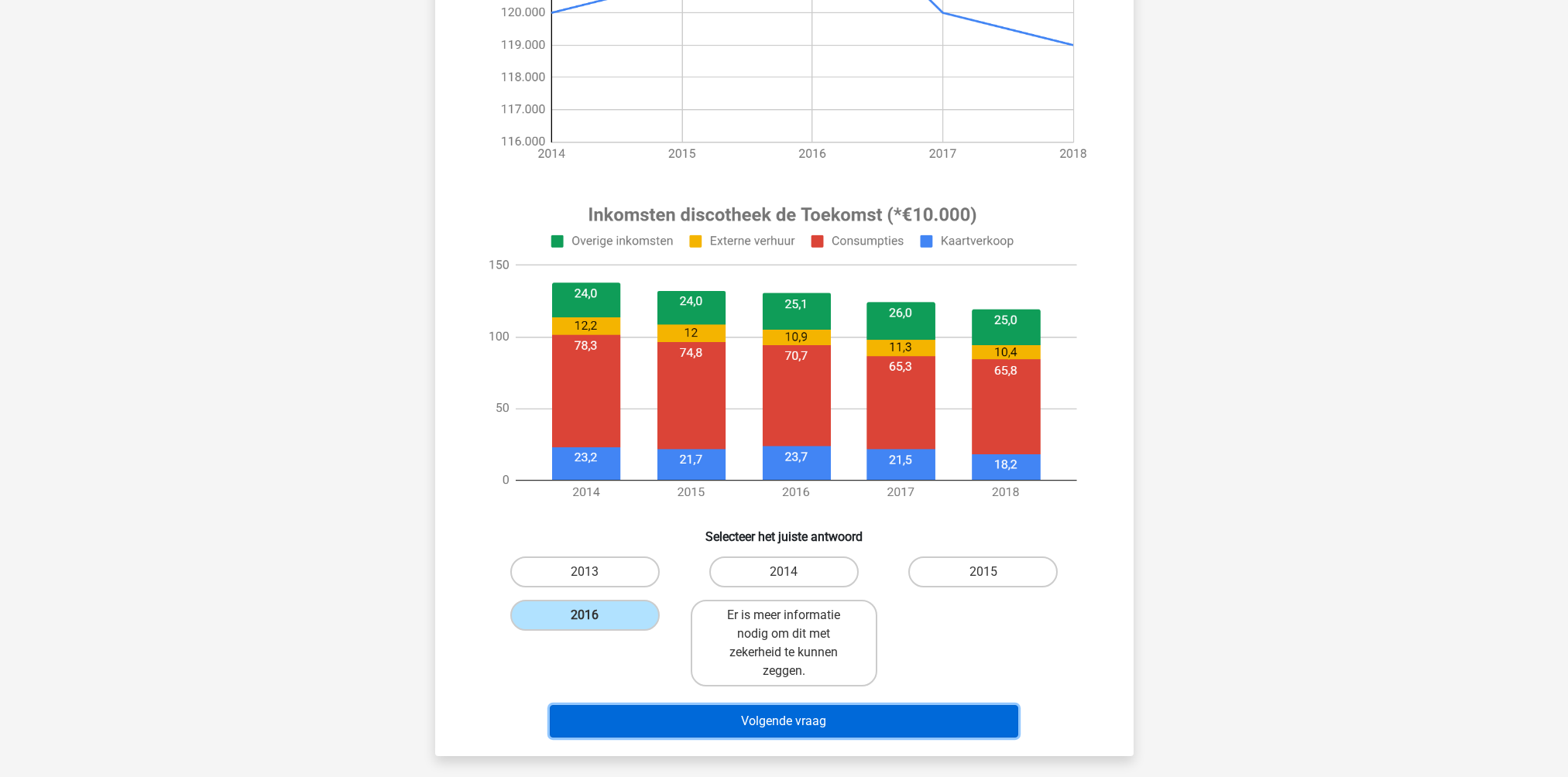
click at [692, 714] on button "Volgende vraag" at bounding box center [783, 721] width 468 height 32
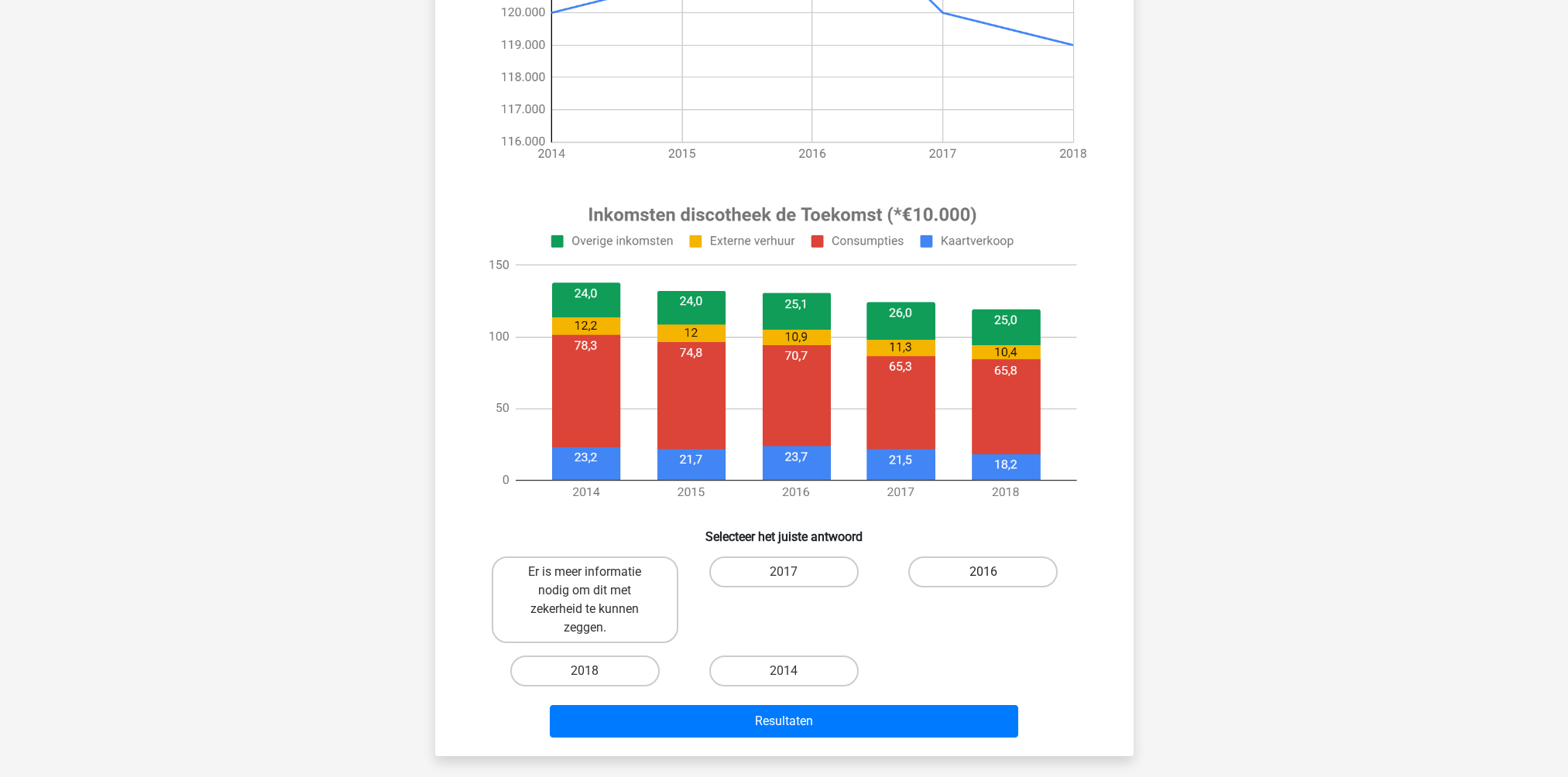
click at [960, 575] on label "2016" at bounding box center [982, 573] width 149 height 31
click at [983, 575] on input "2016" at bounding box center [988, 576] width 10 height 10
radio input "true"
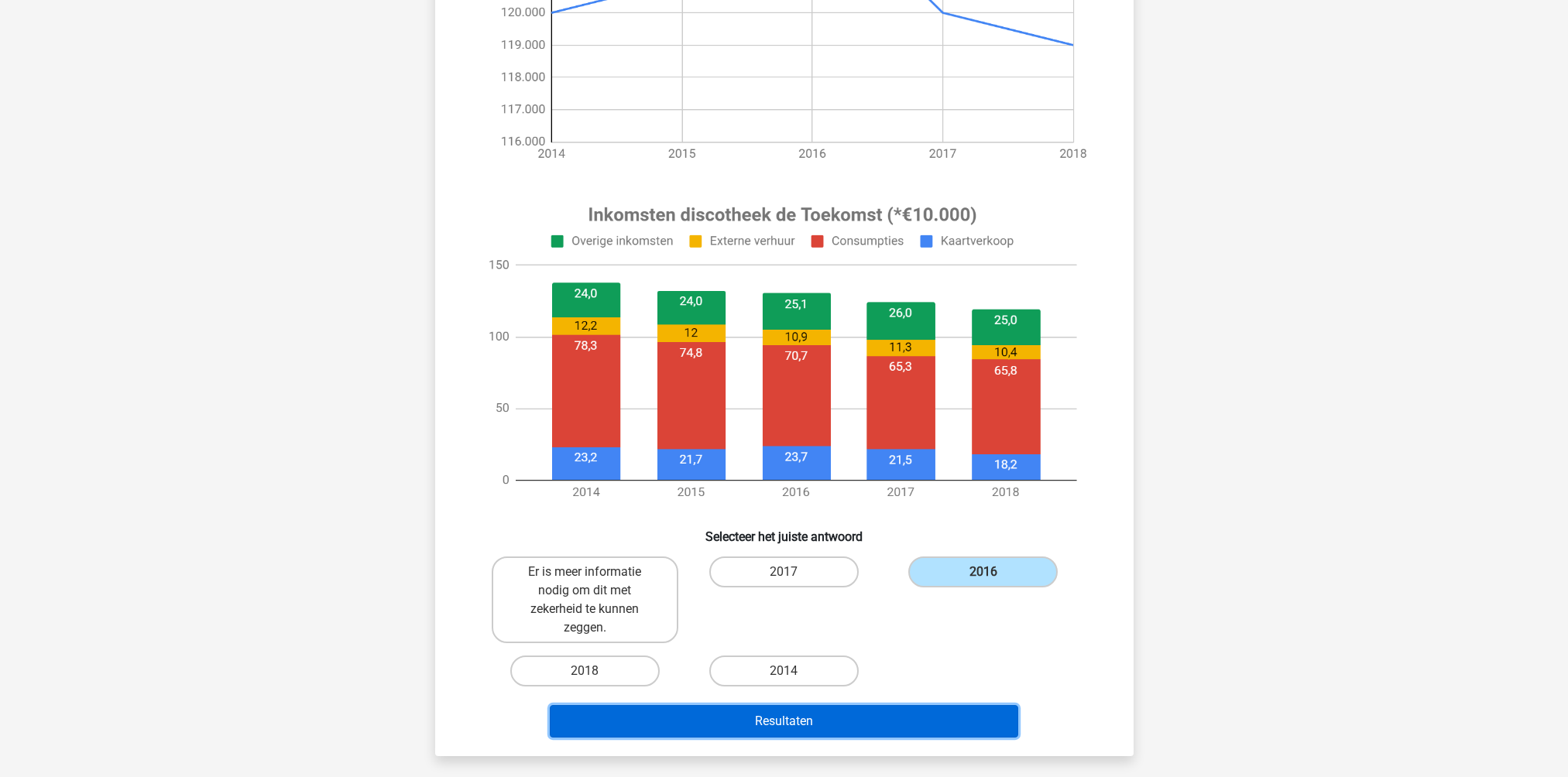
click at [783, 722] on button "Resultaten" at bounding box center [783, 721] width 468 height 32
